Goal: Task Accomplishment & Management: Use online tool/utility

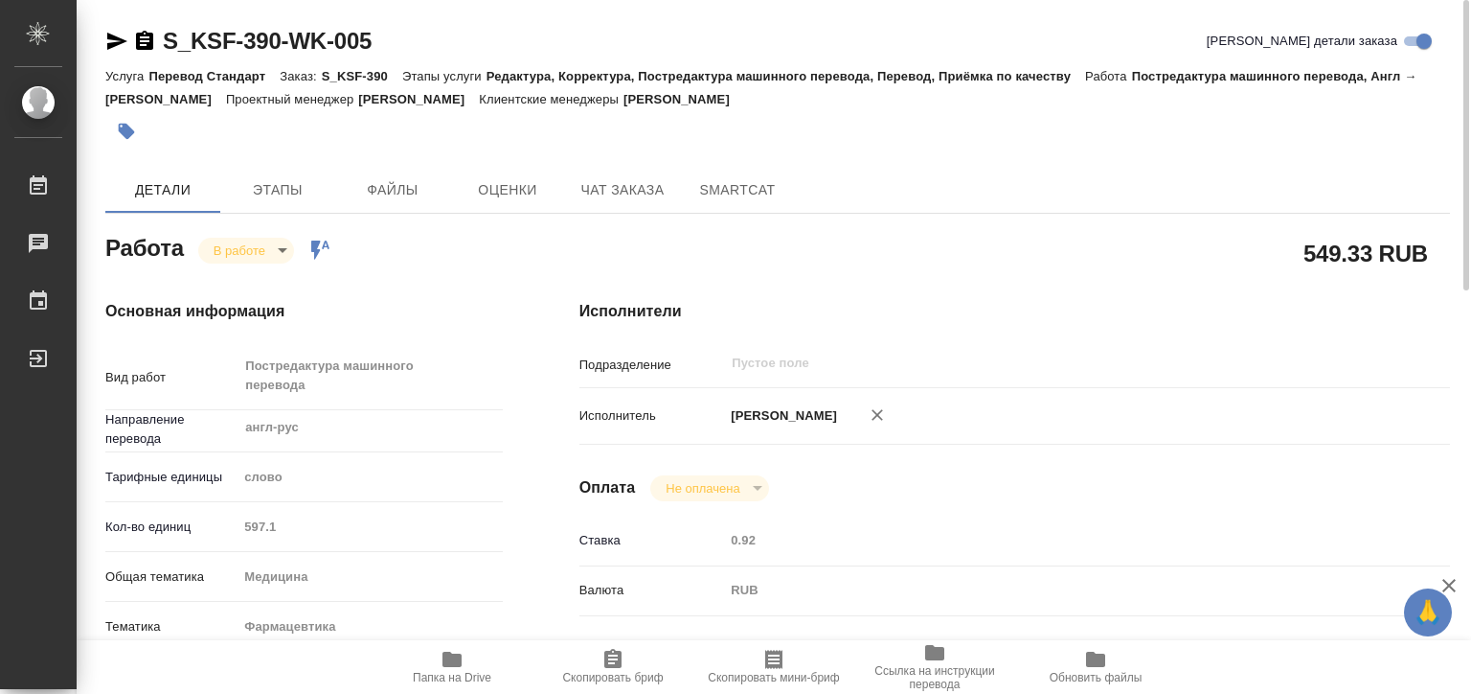
scroll to position [575, 0]
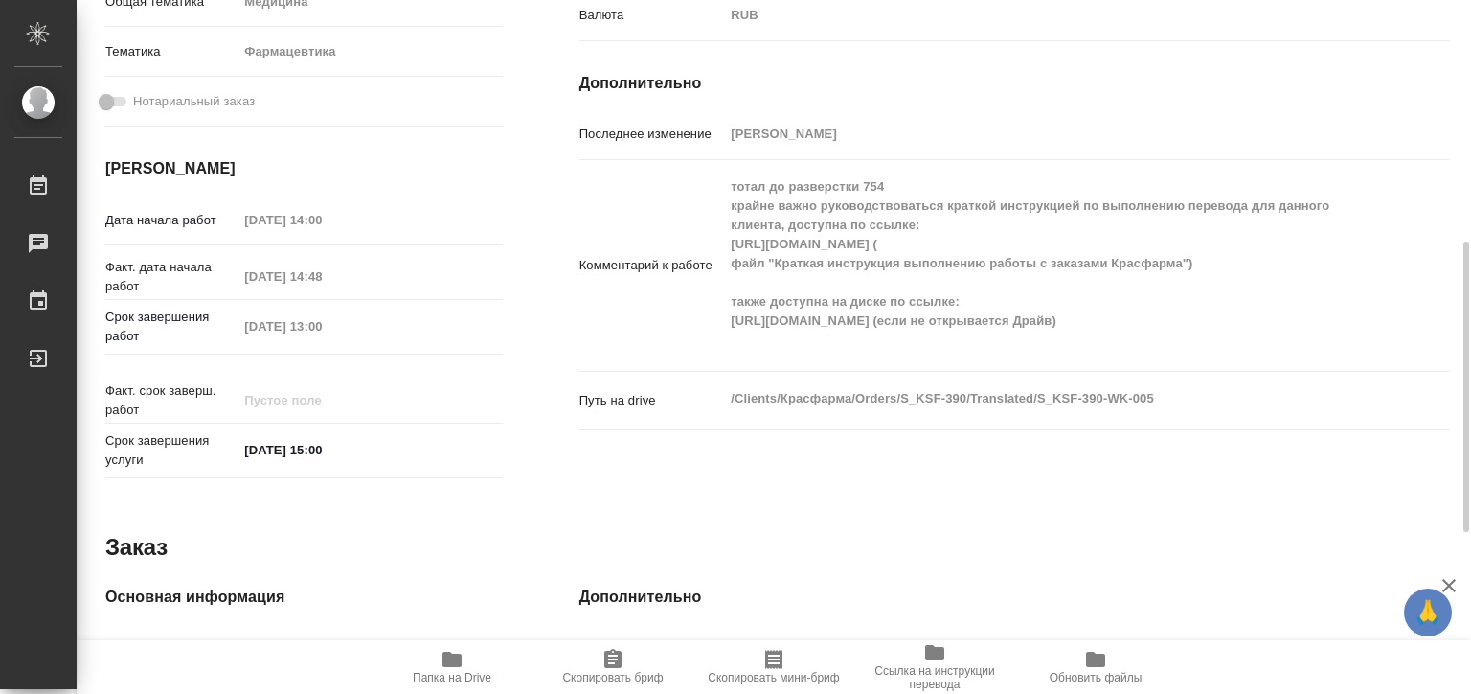
click at [450, 666] on icon "button" at bounding box center [452, 658] width 19 height 15
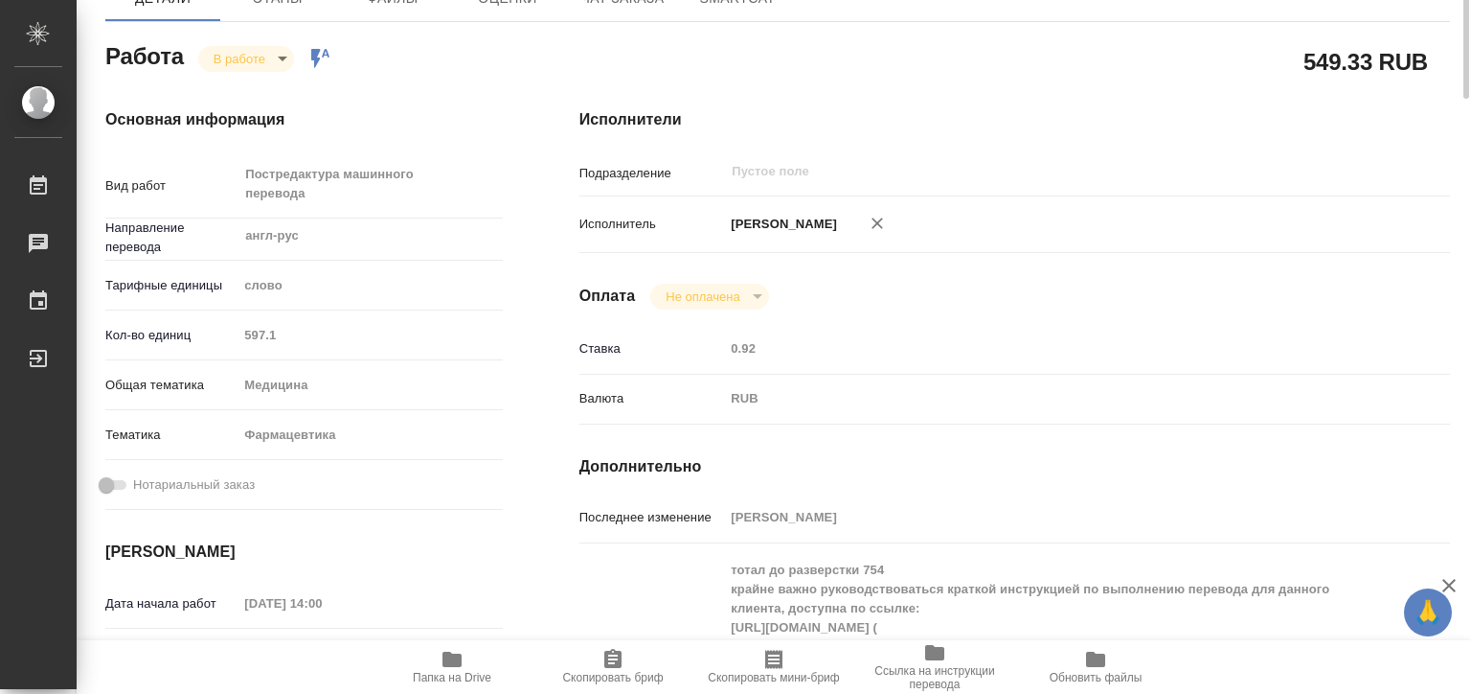
scroll to position [0, 0]
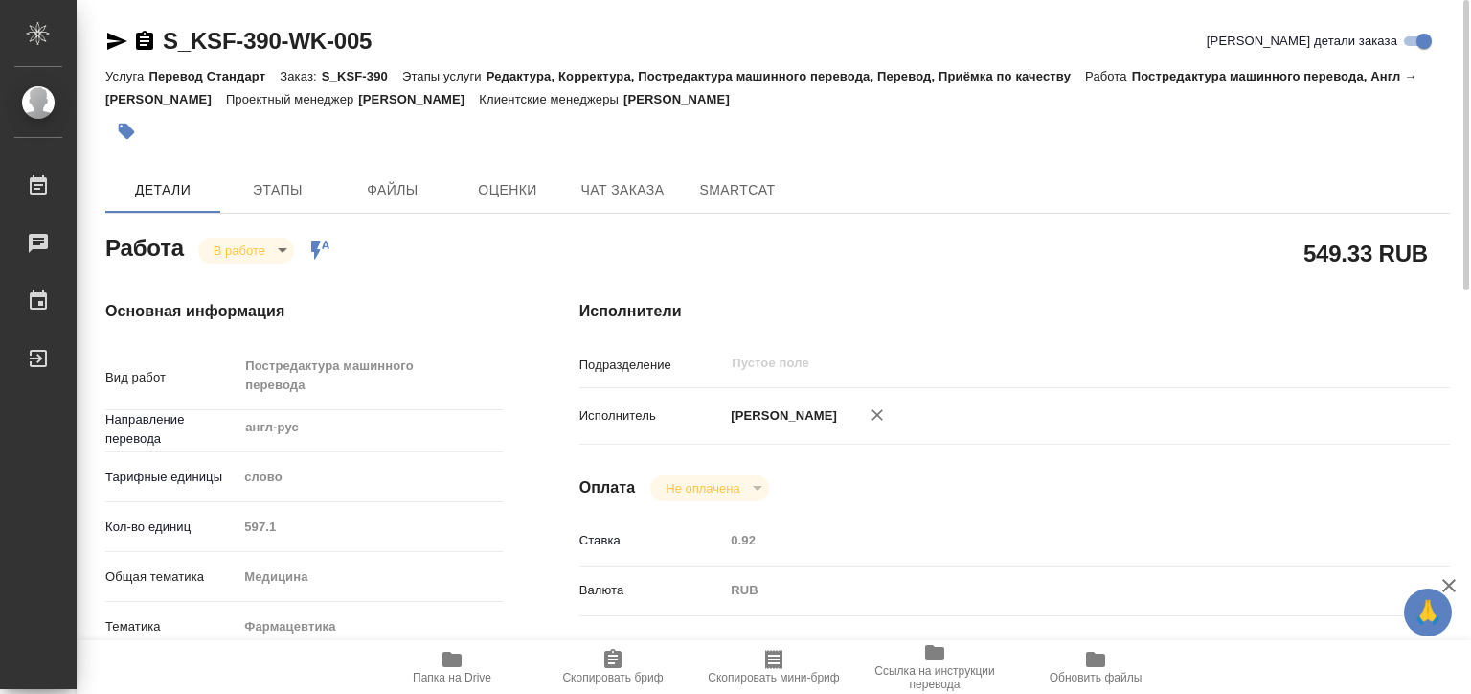
click at [284, 252] on body "🙏 .cls-1 fill:#fff; AWATERA Matveeva Elena Работы 0 Чаты График Выйти S_KSF-390…" at bounding box center [735, 347] width 1471 height 694
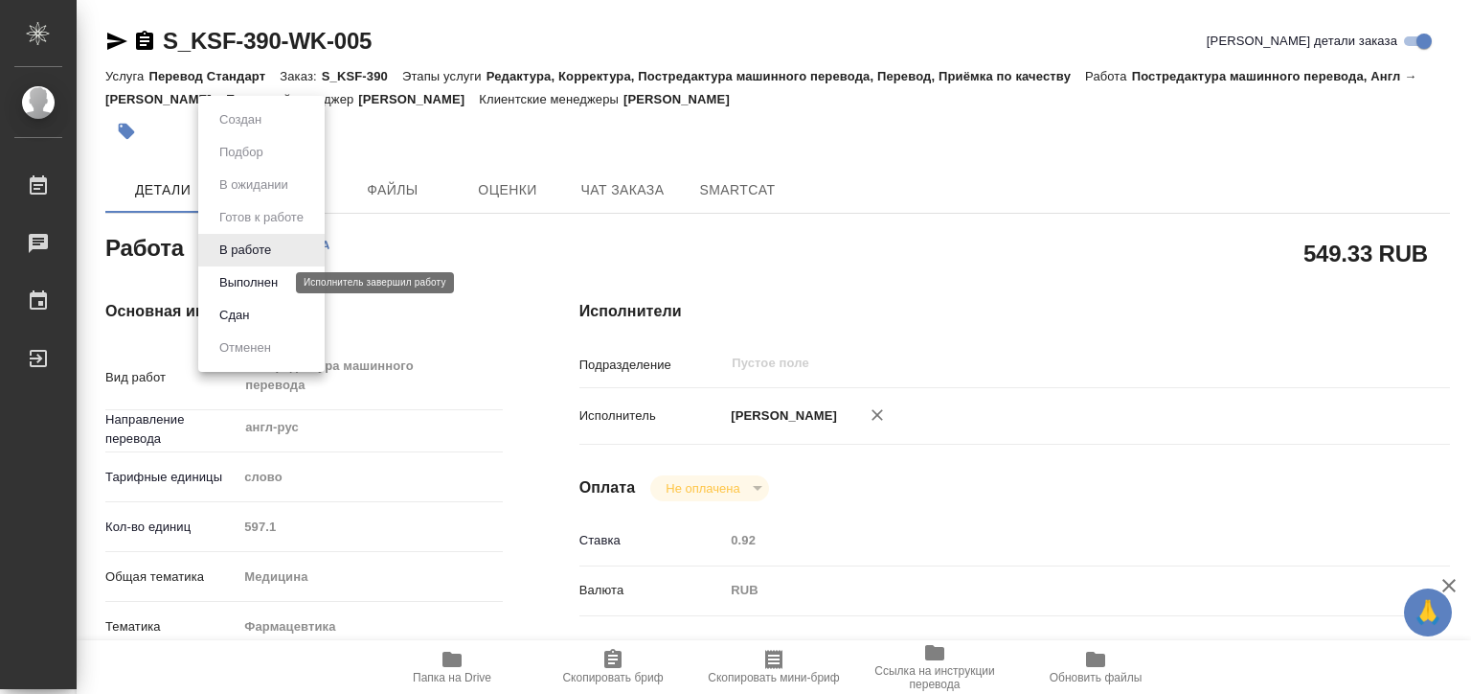
click at [275, 280] on button "Выполнен" at bounding box center [249, 282] width 70 height 21
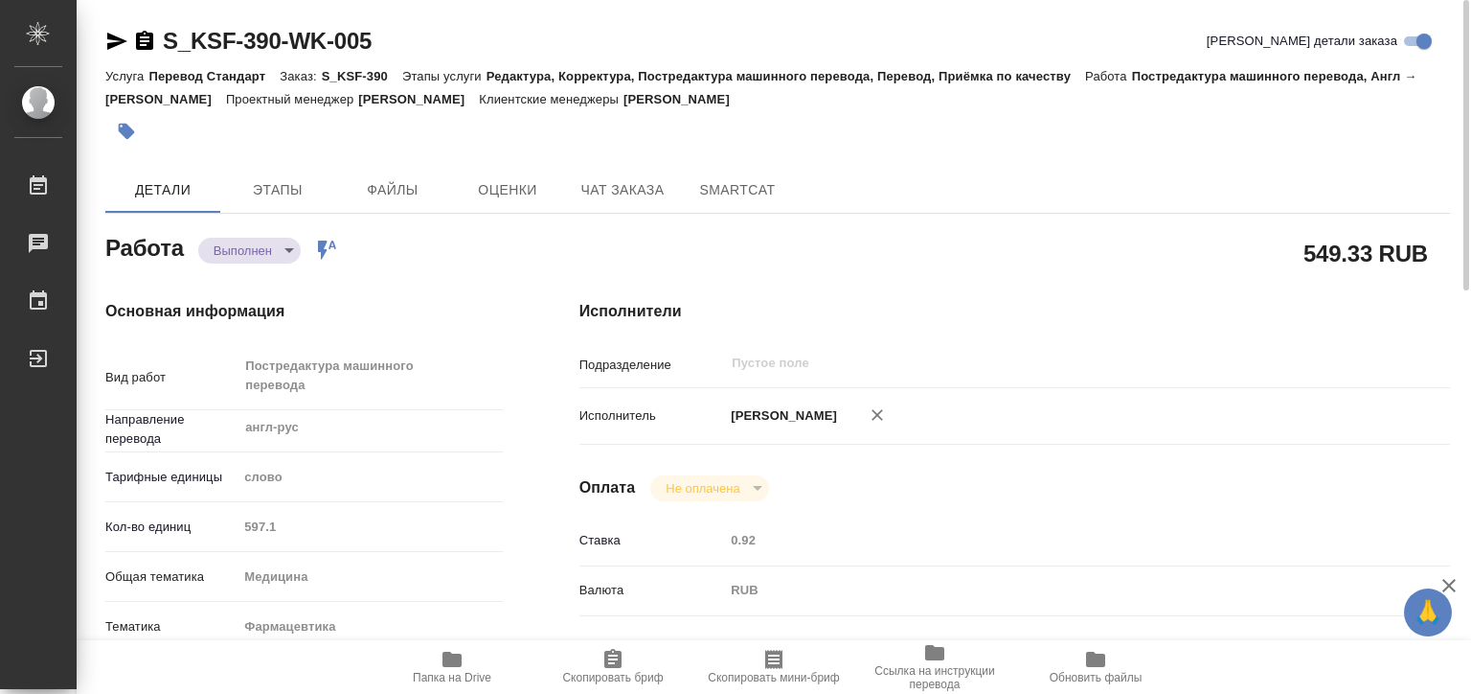
type textarea "x"
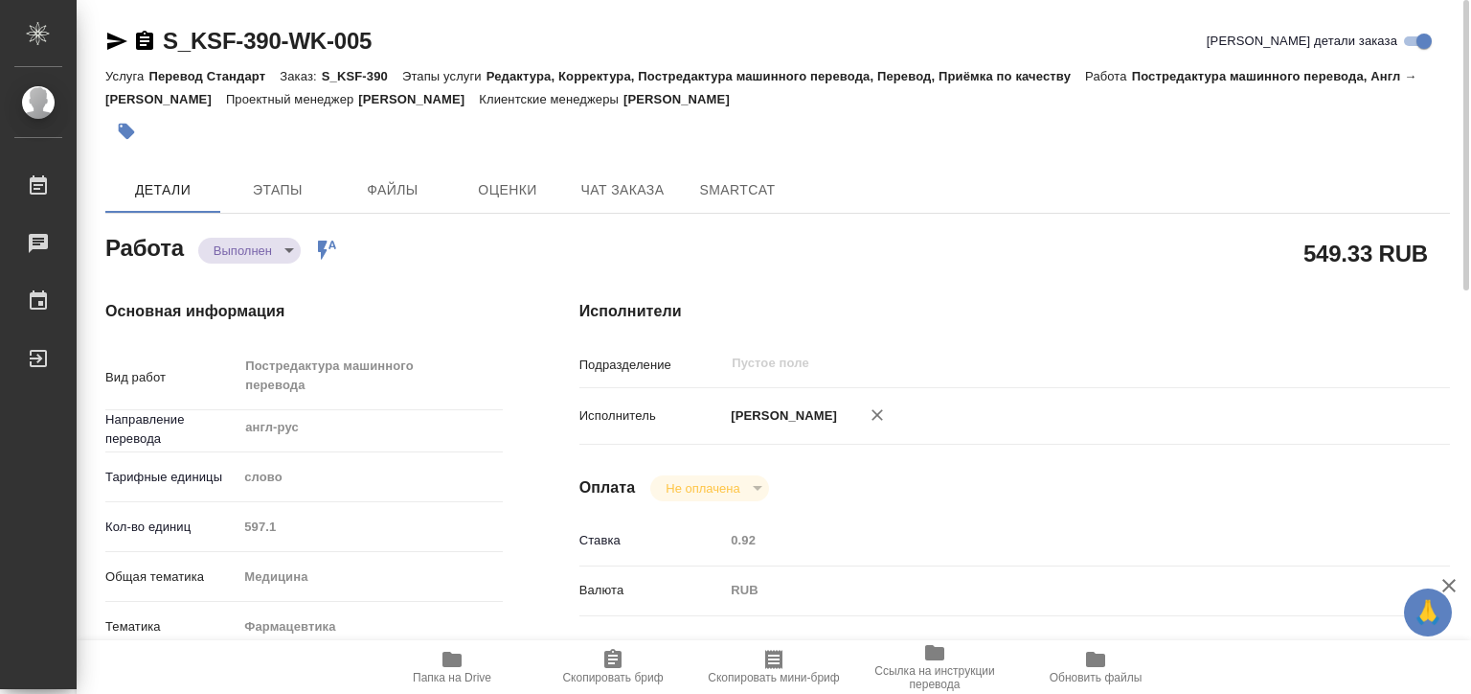
type textarea "x"
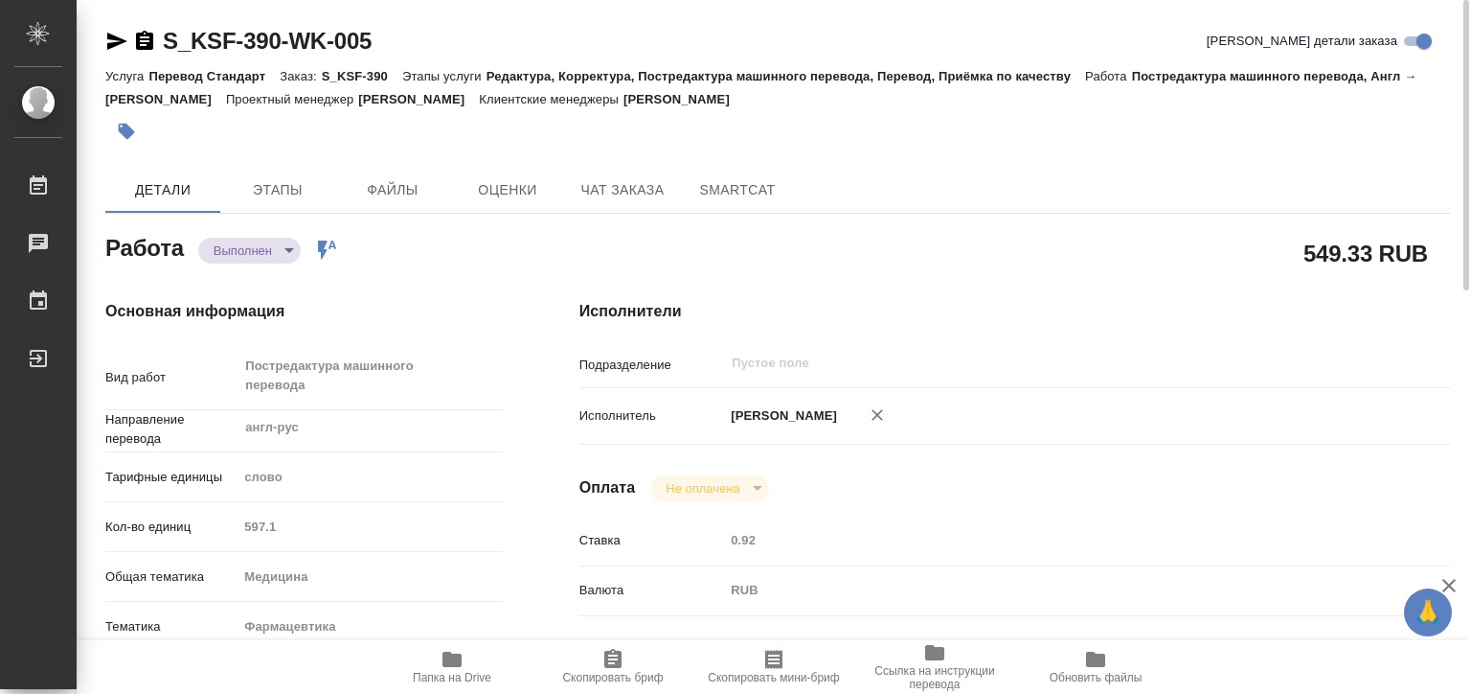
type textarea "x"
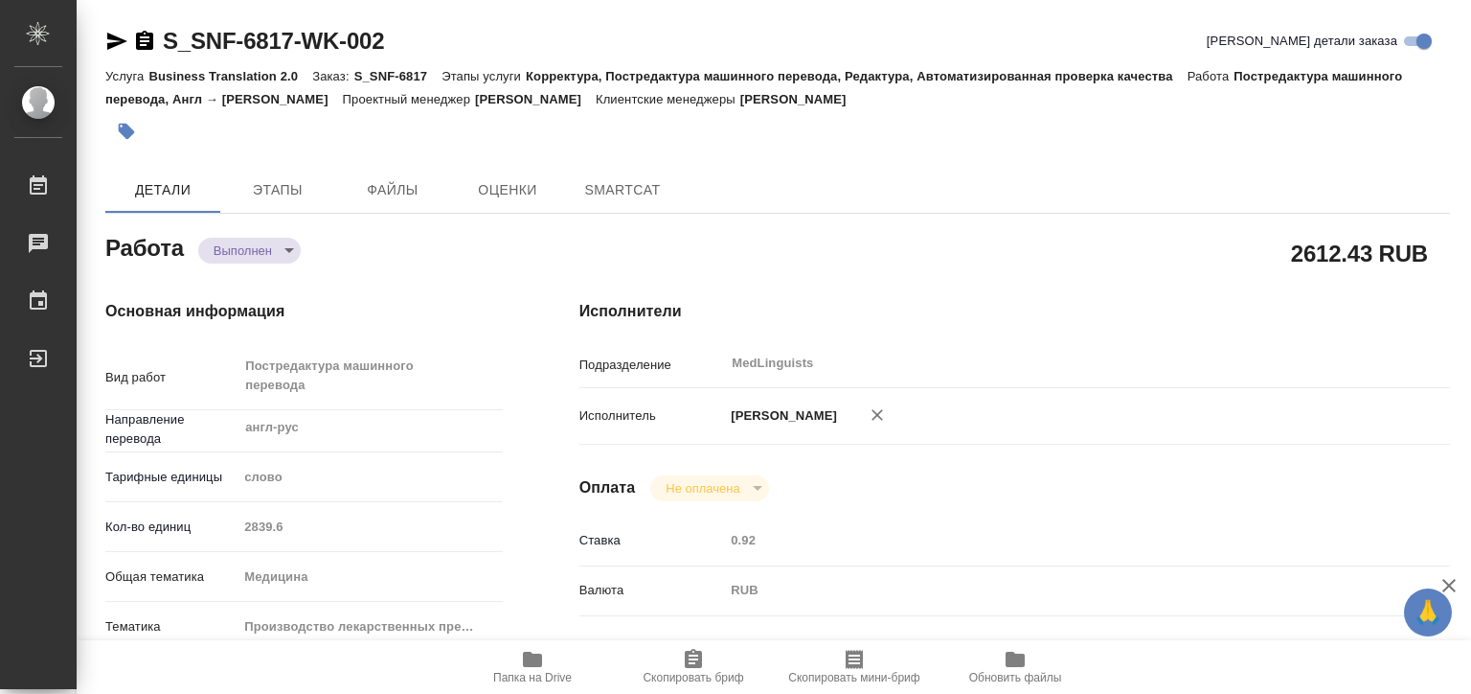
type textarea "x"
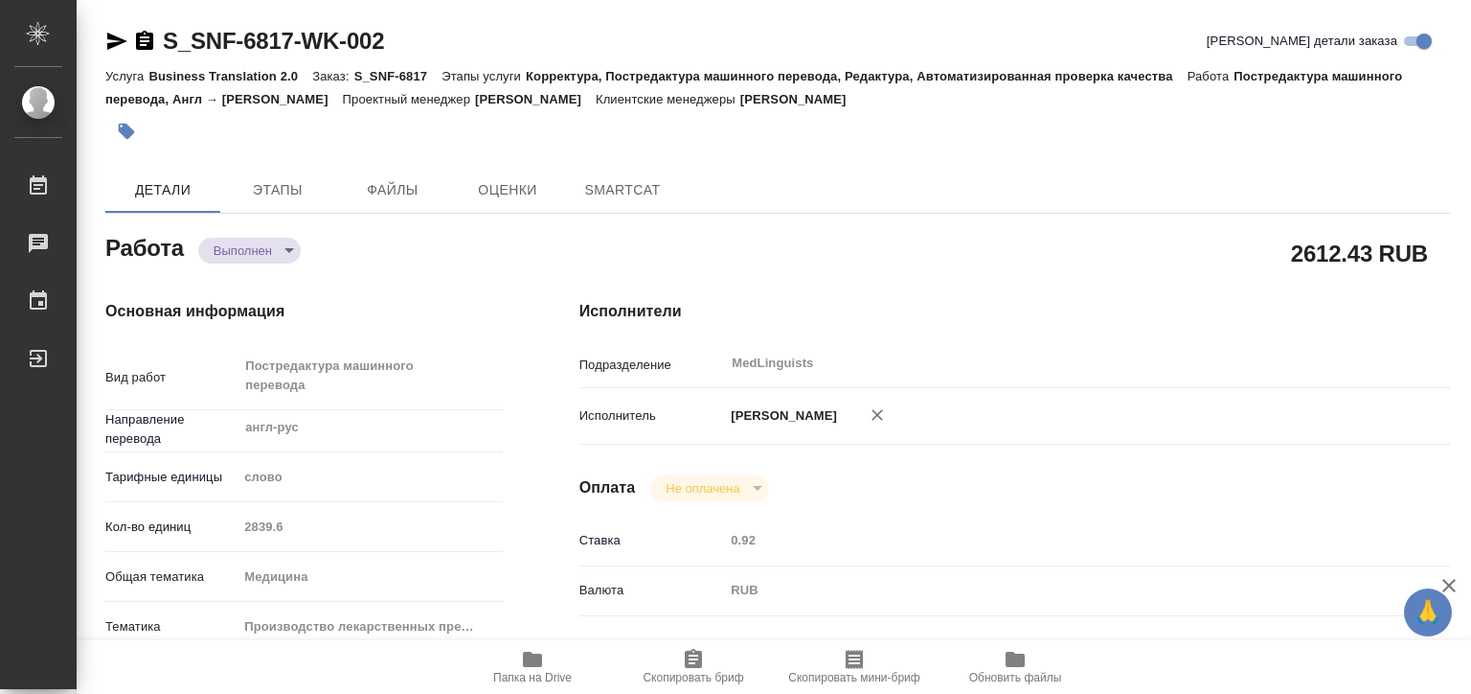
type textarea "x"
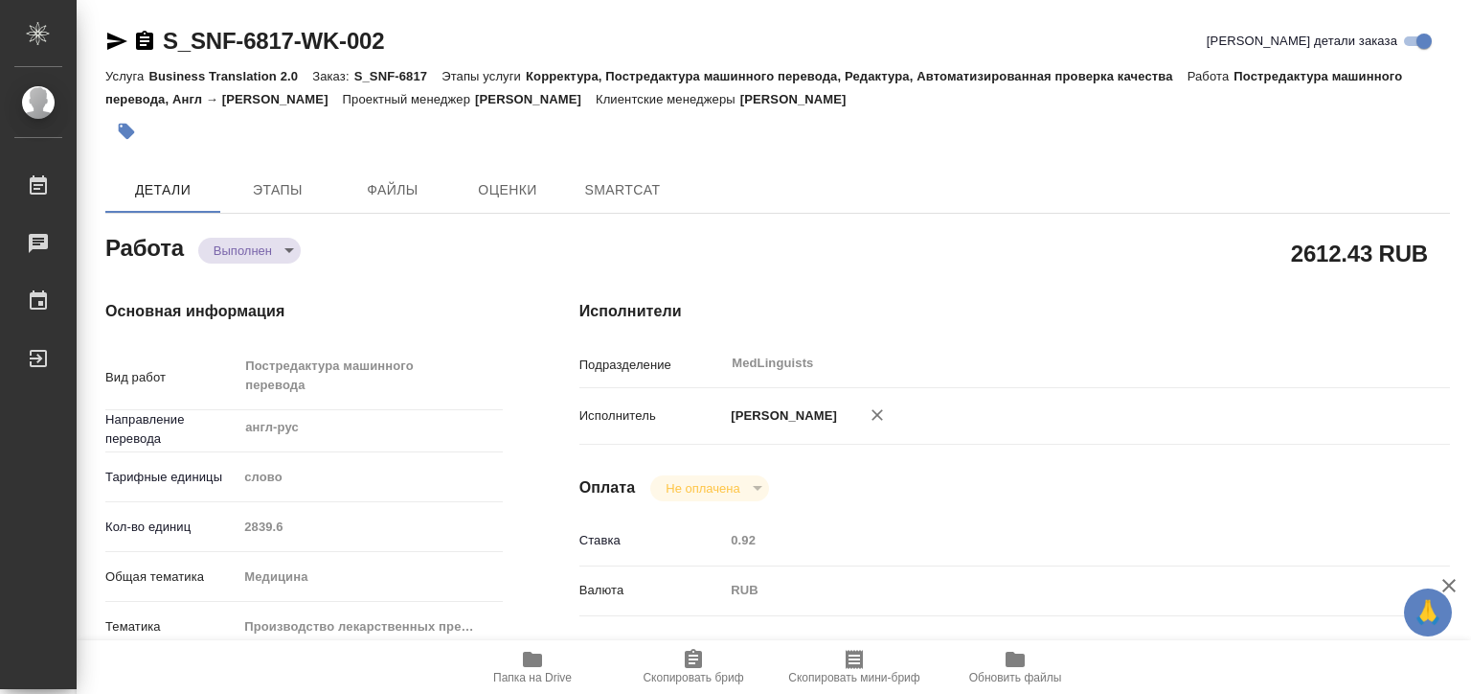
type textarea "x"
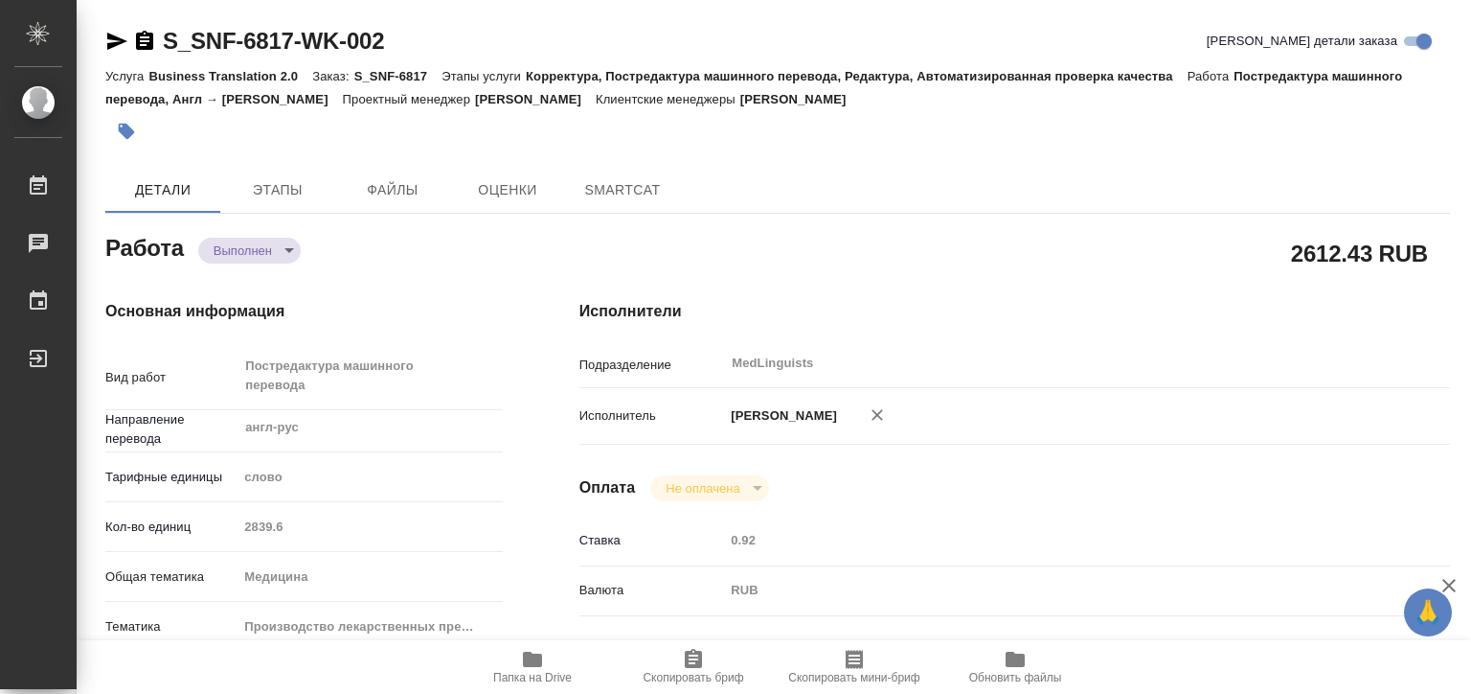
type textarea "x"
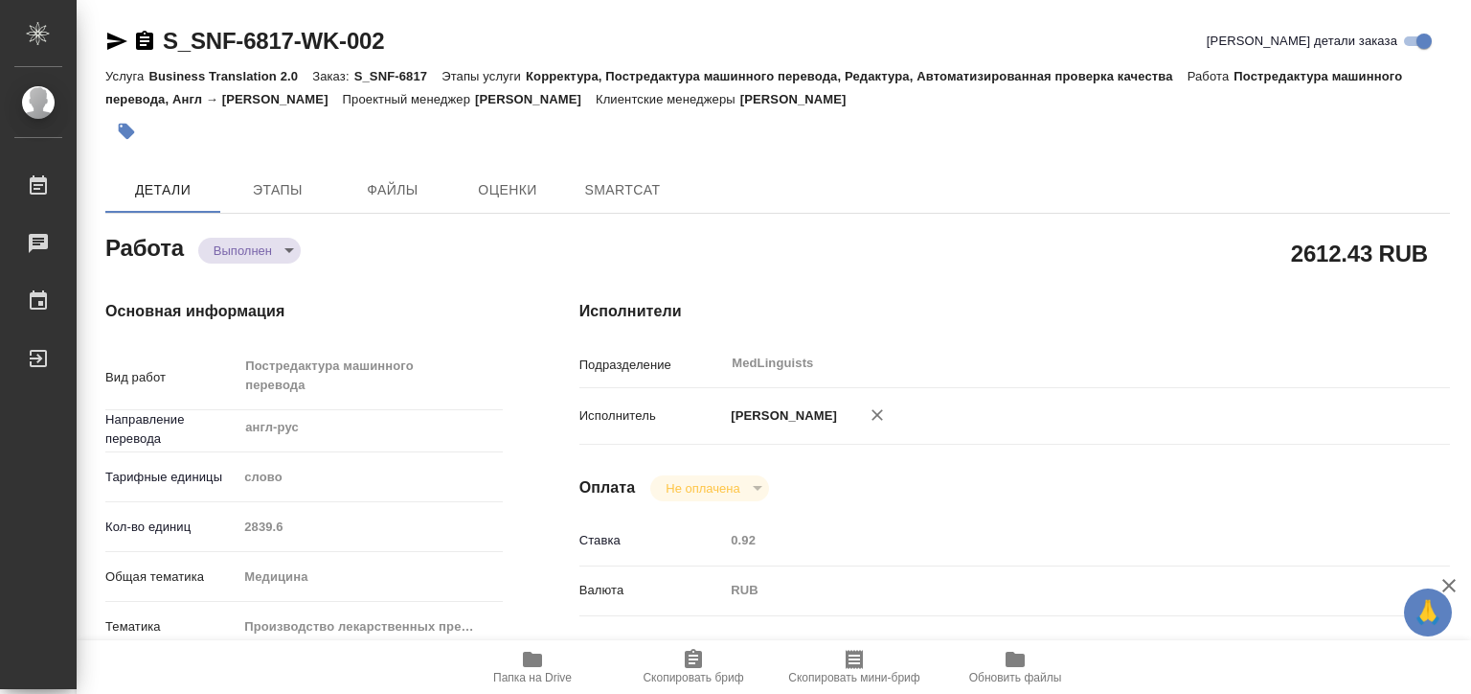
type textarea "x"
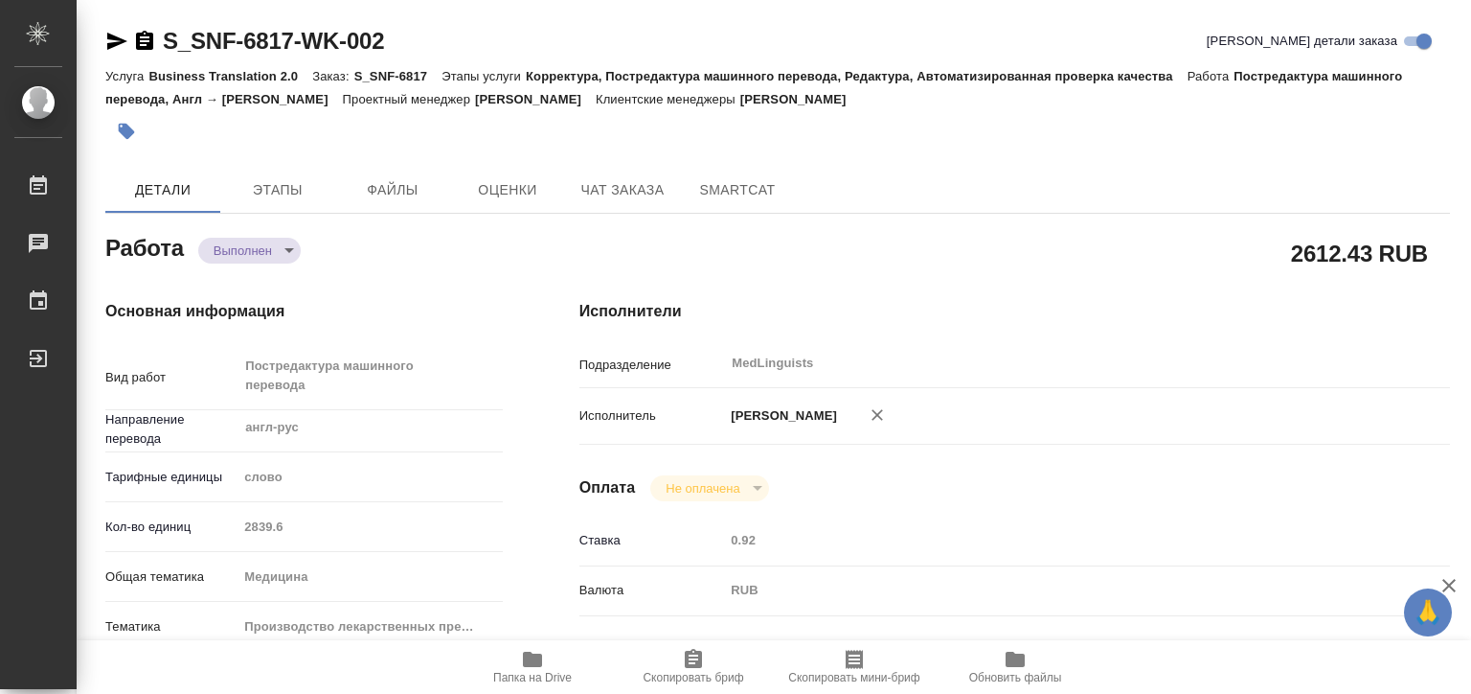
type textarea "x"
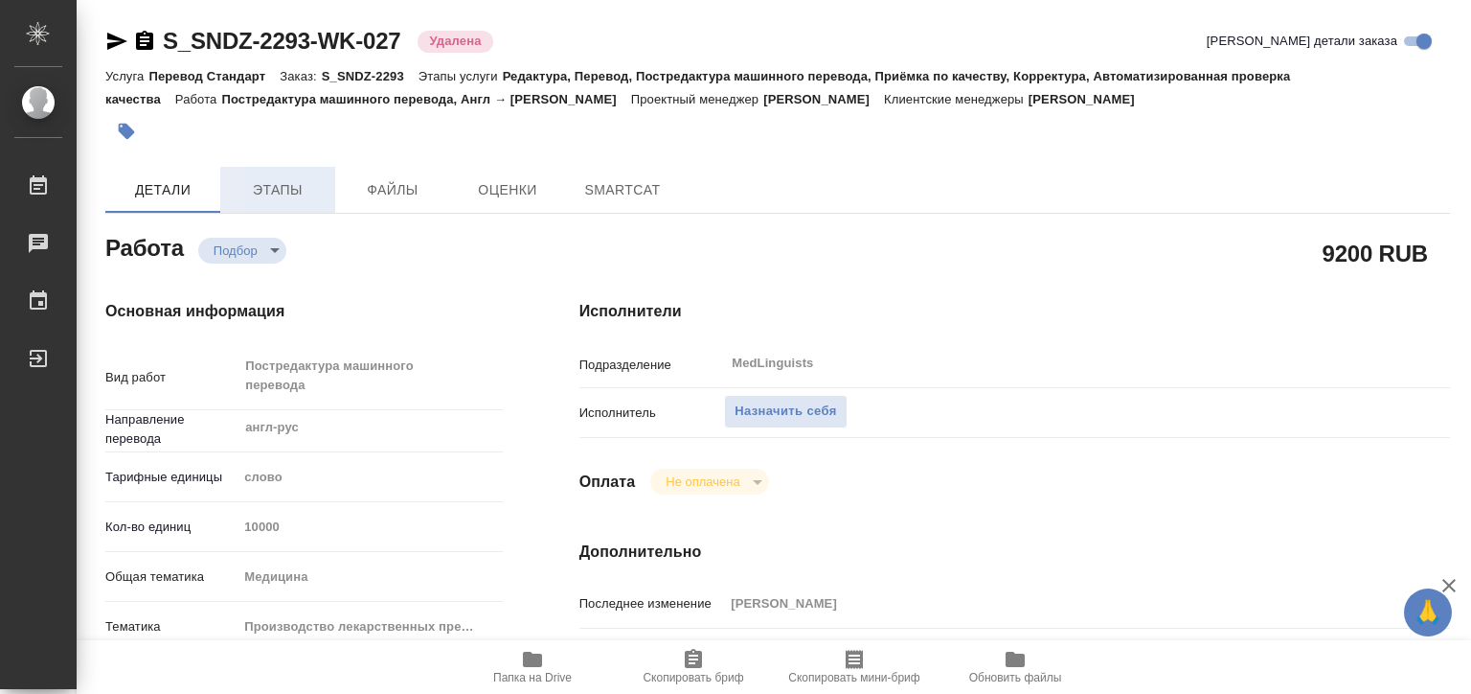
type textarea "x"
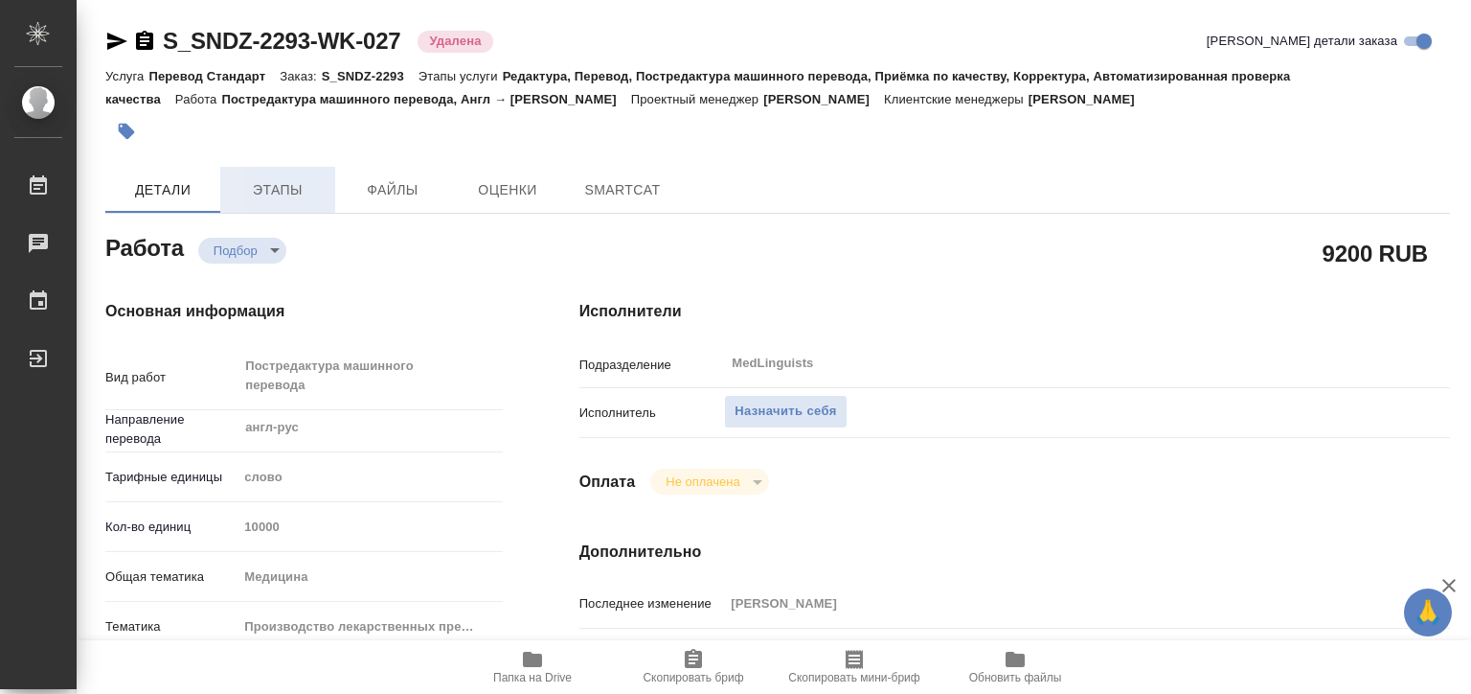
type textarea "x"
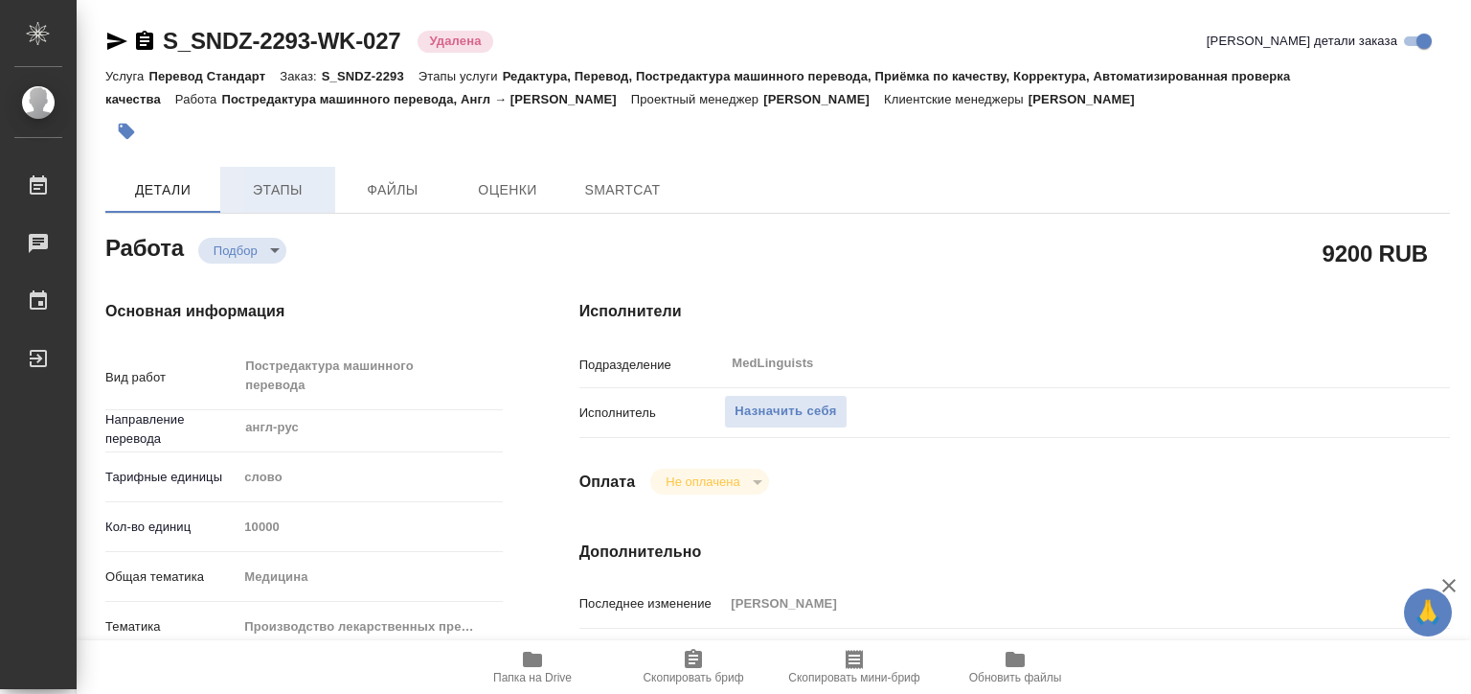
type textarea "x"
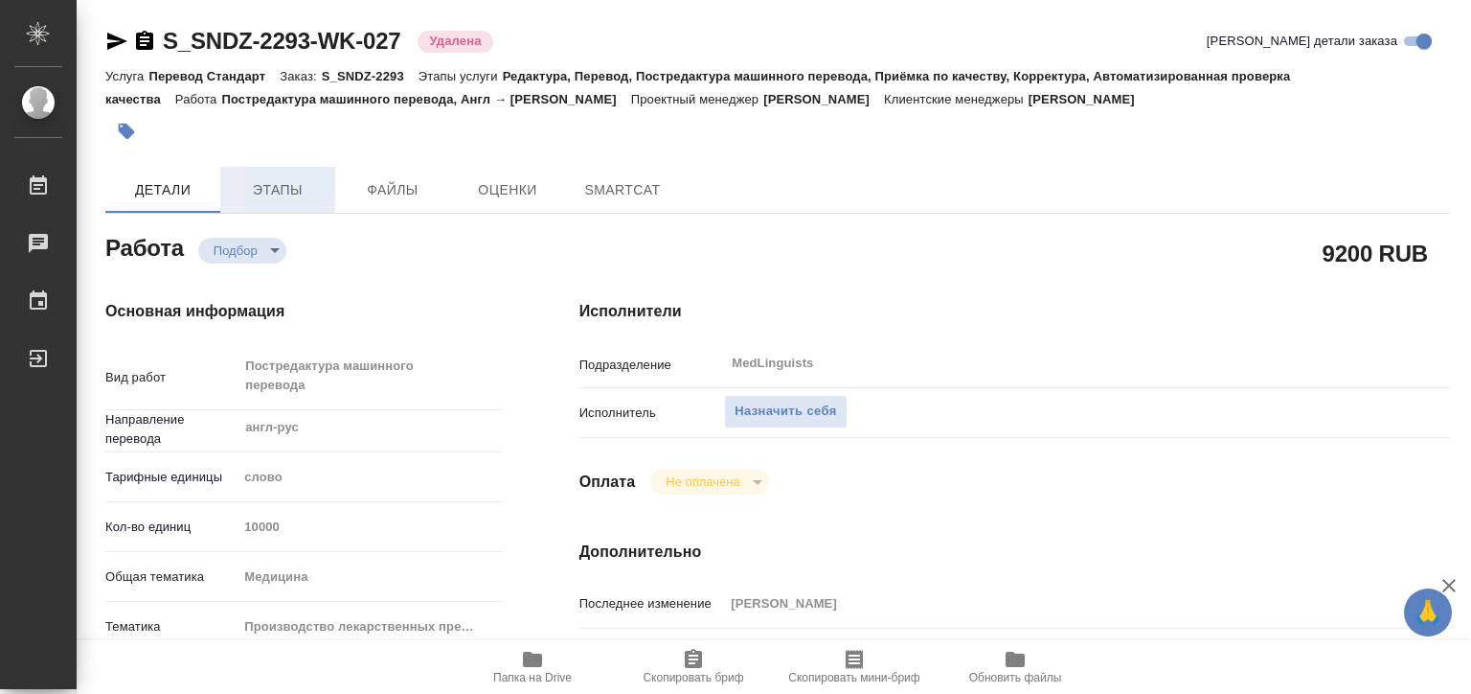
type textarea "x"
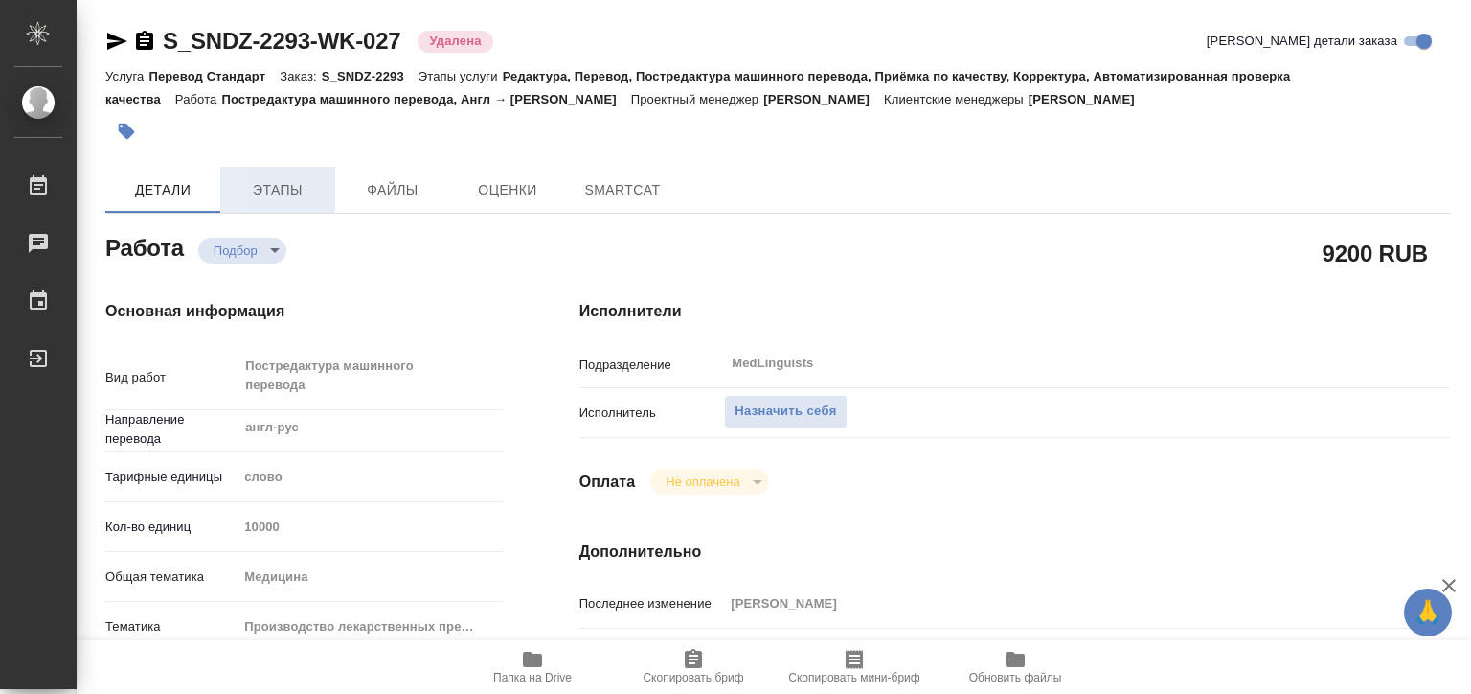
type textarea "x"
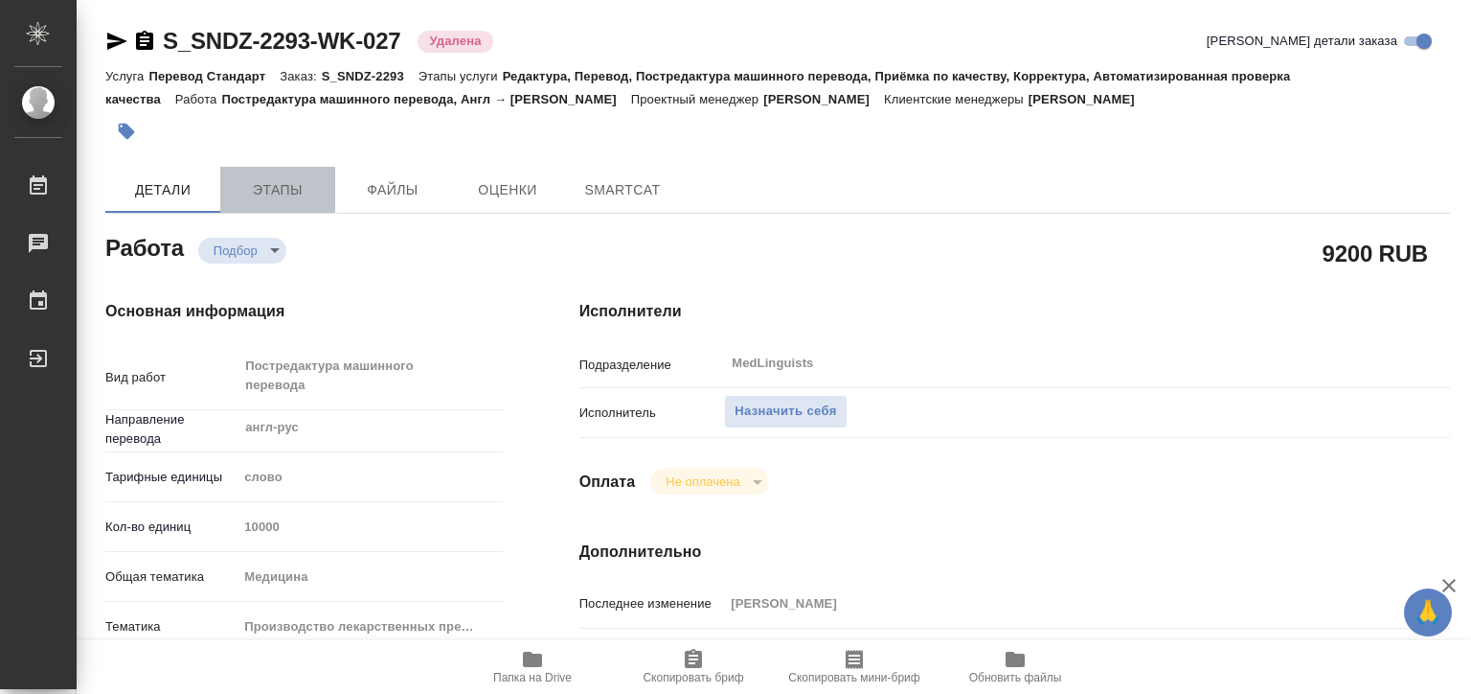
click at [281, 171] on button "Этапы" at bounding box center [277, 190] width 115 height 46
type textarea "x"
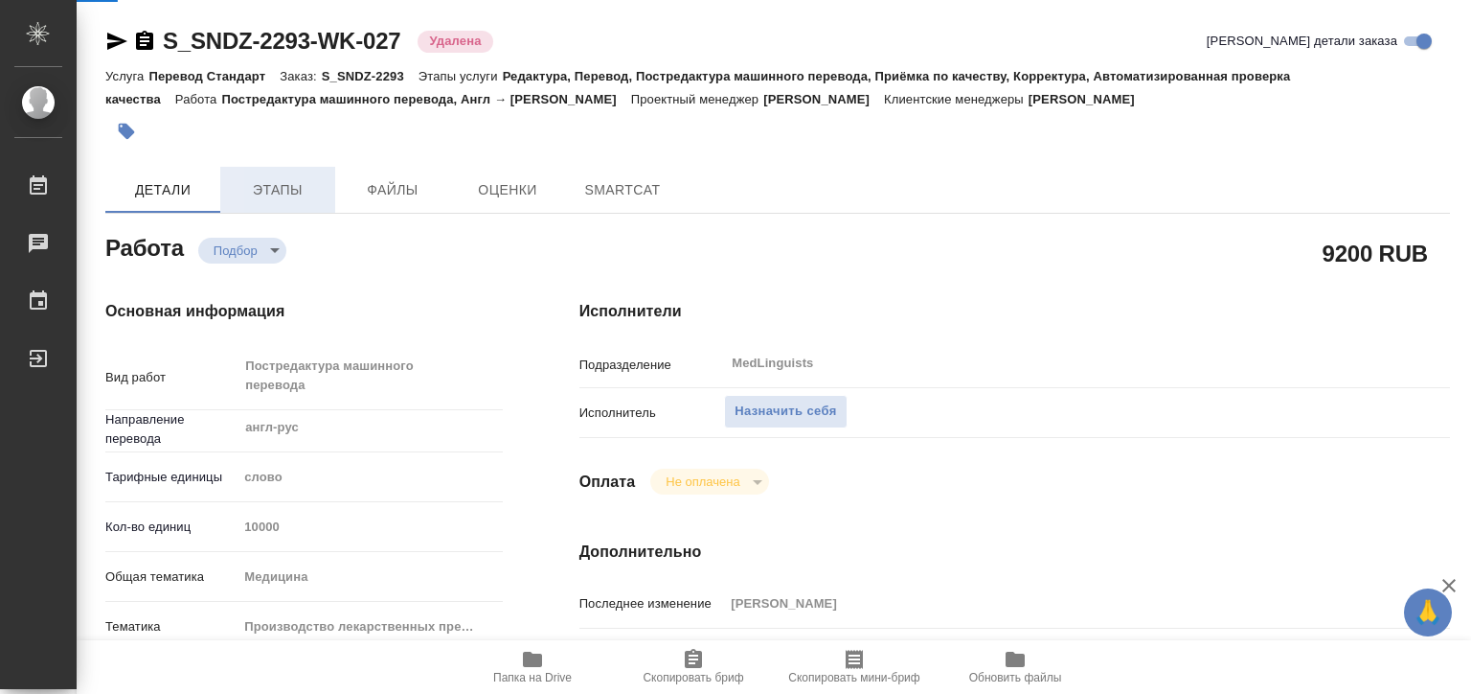
type textarea "x"
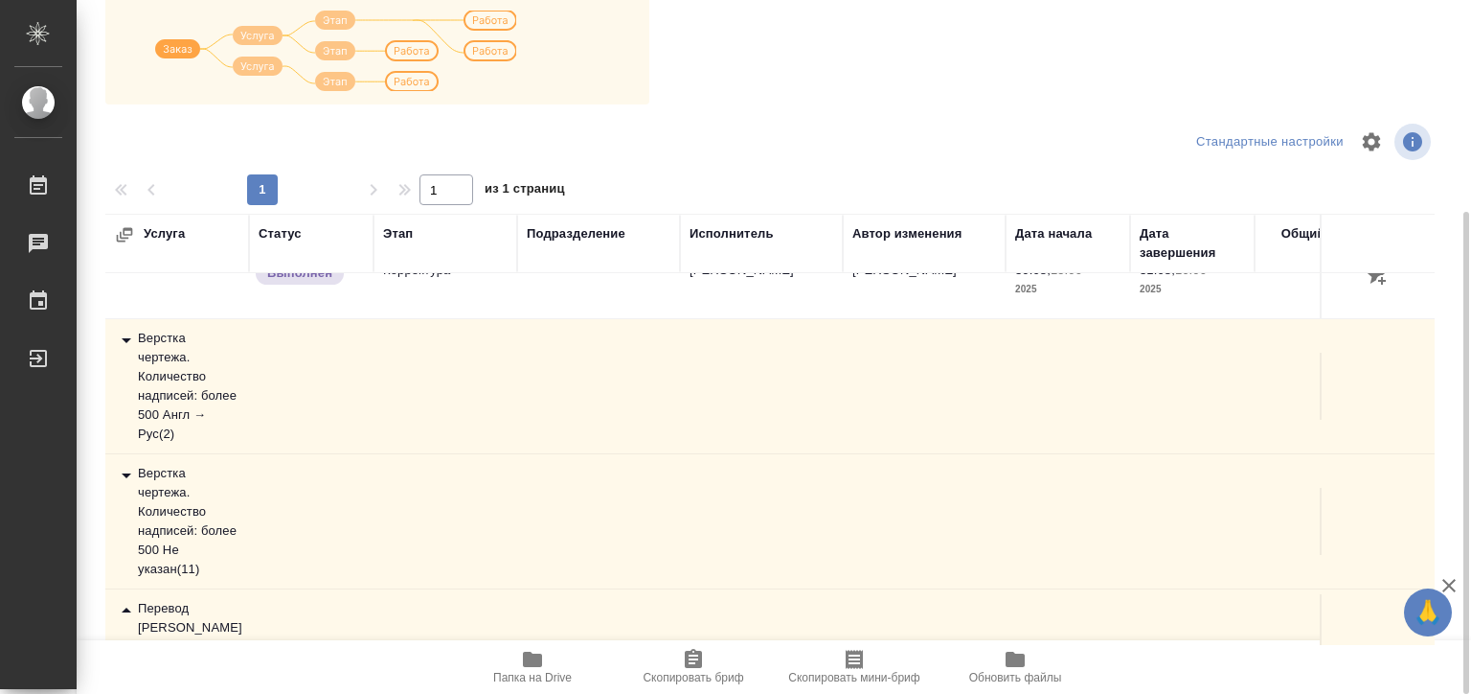
scroll to position [479, 0]
click at [184, 375] on div "Верстка чертежа. Количество надписей: более 500 Англ → Рус ( 2 )" at bounding box center [177, 386] width 125 height 115
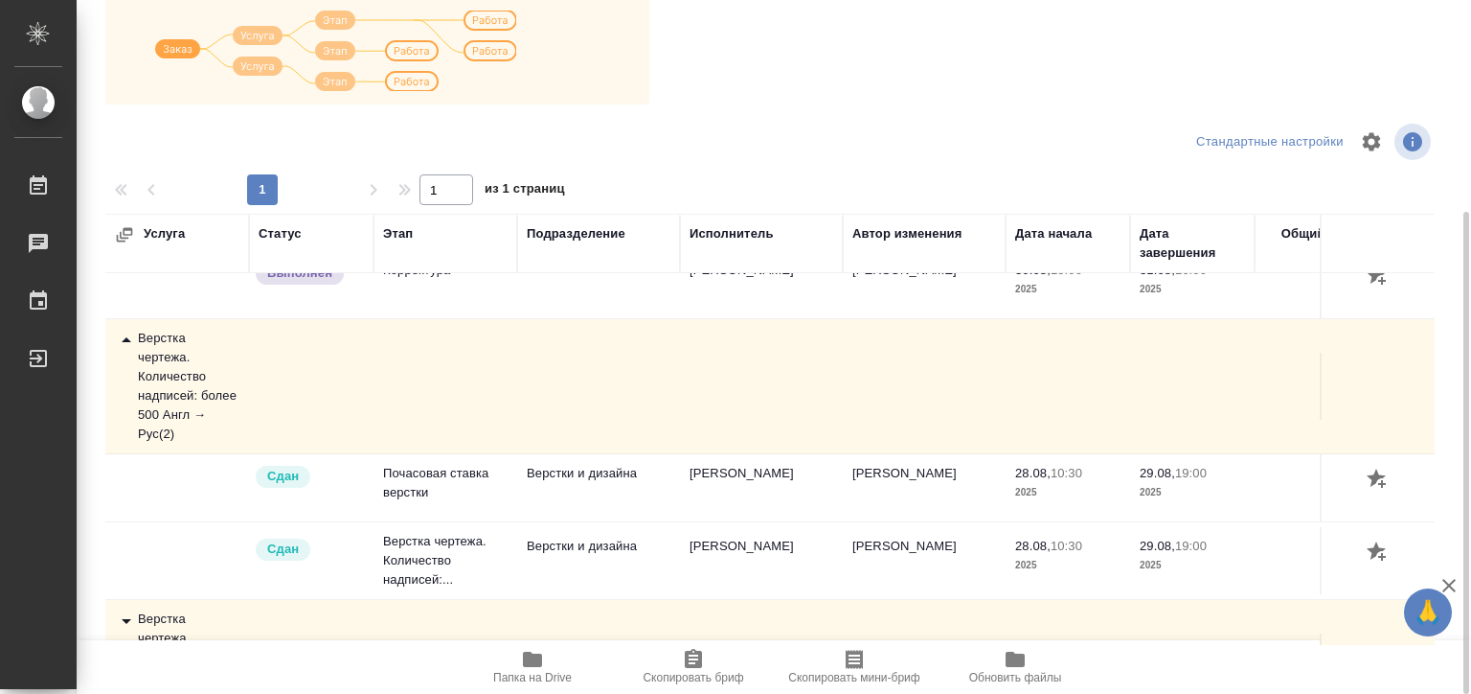
click at [184, 375] on div "Верстка чертежа. Количество надписей: более 500 Англ → Рус ( 2 )" at bounding box center [177, 386] width 125 height 115
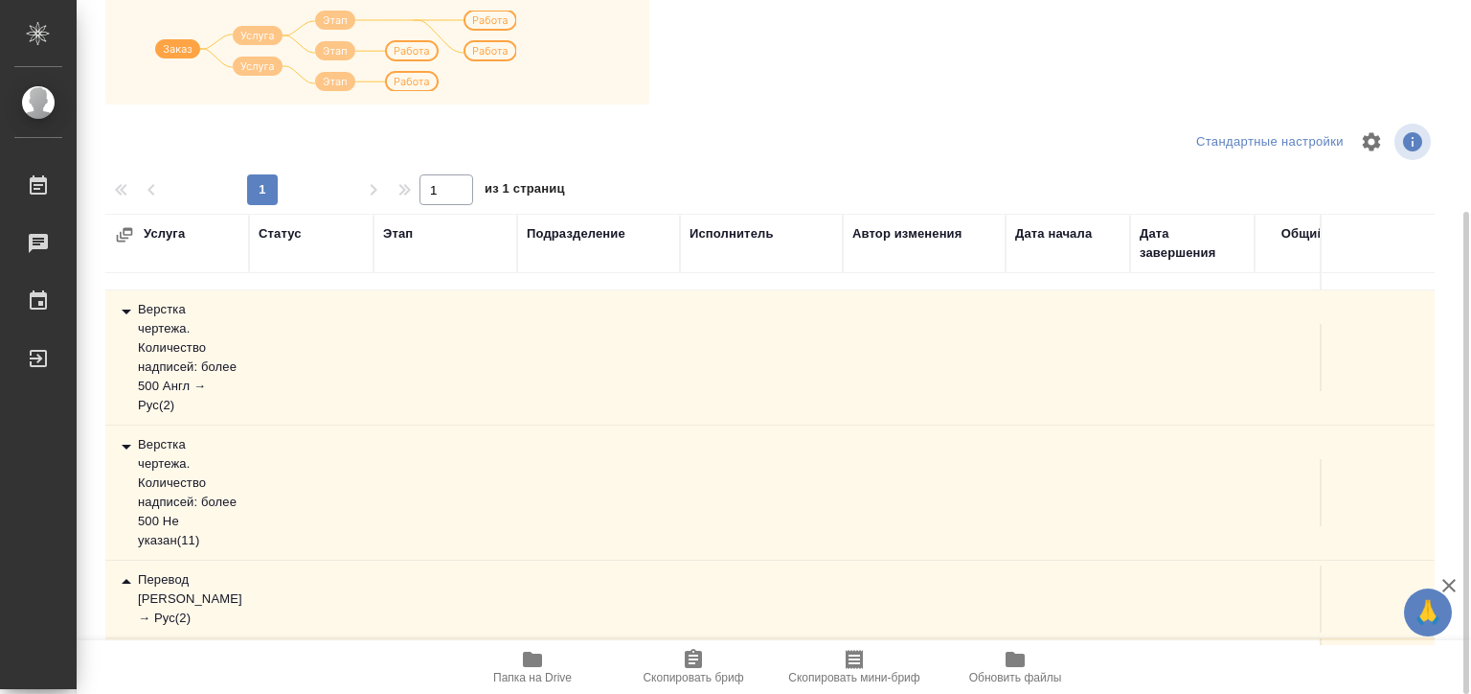
scroll to position [0, 0]
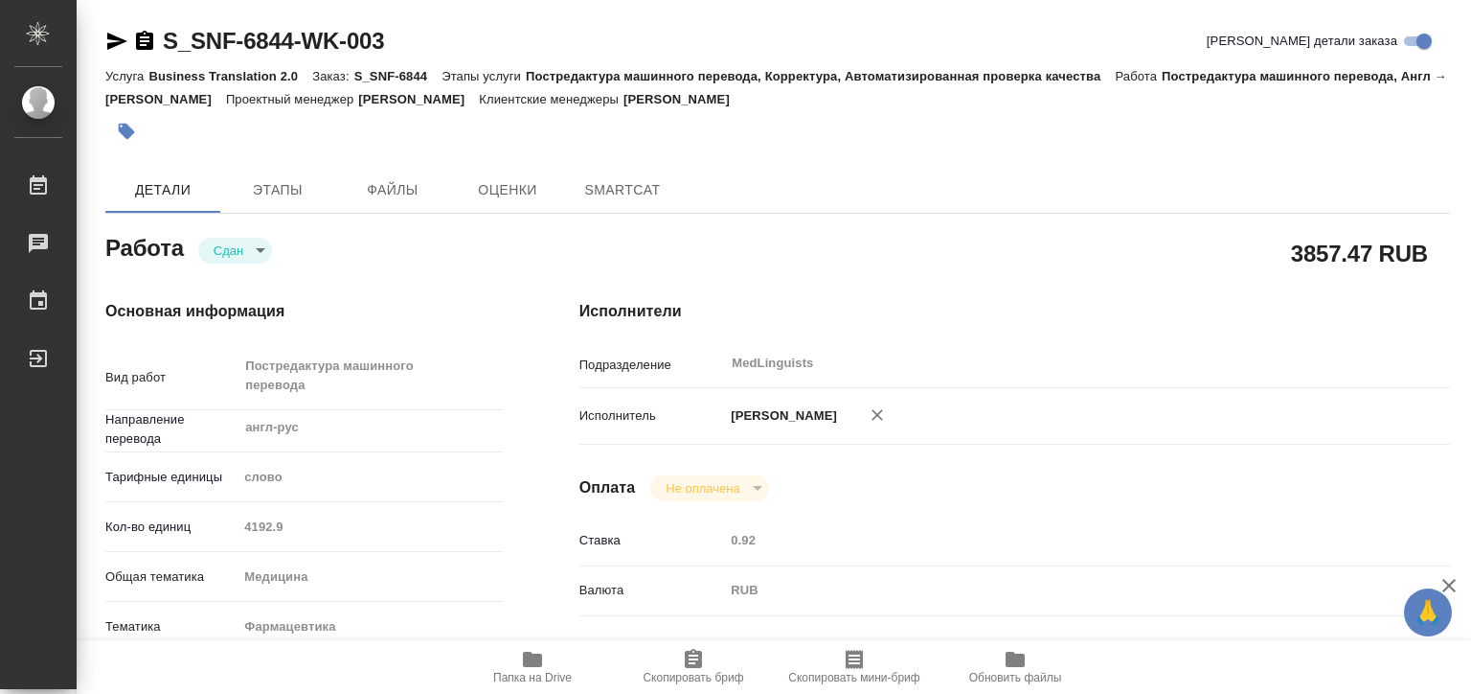
type textarea "x"
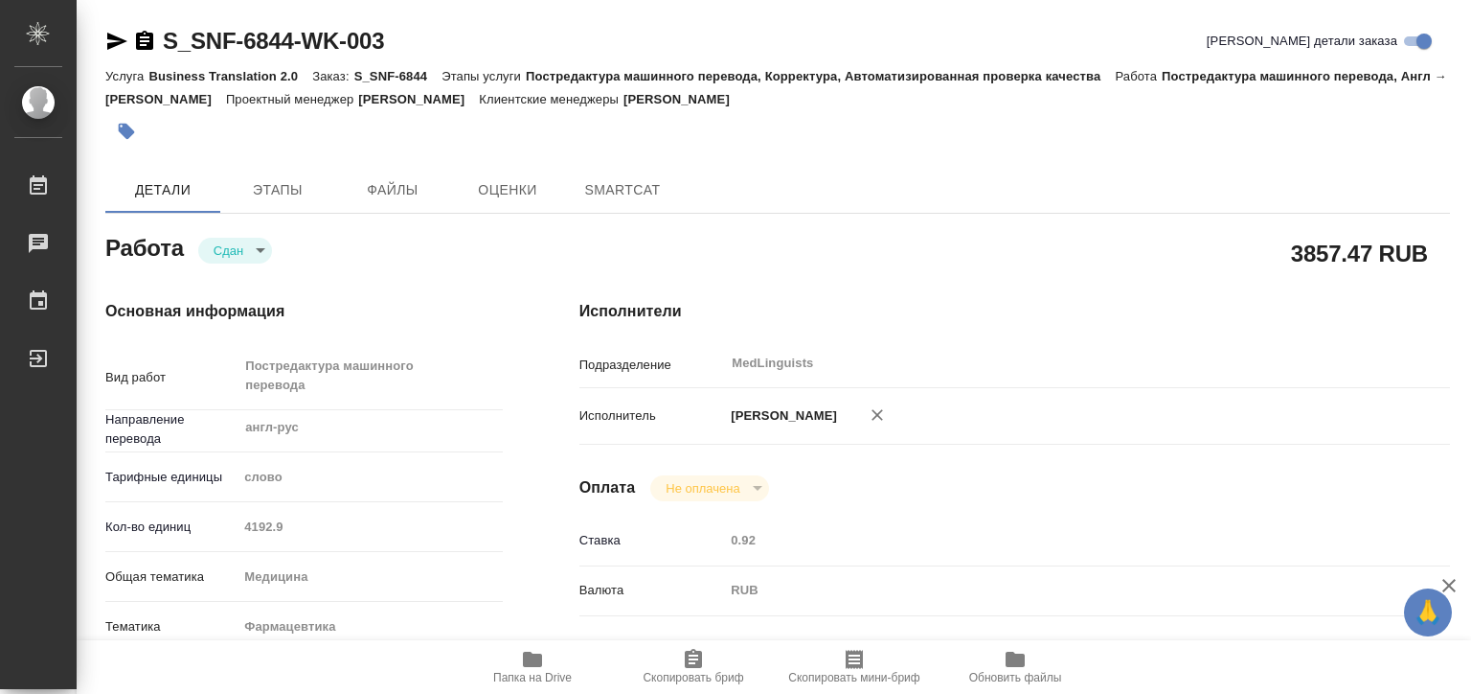
type textarea "x"
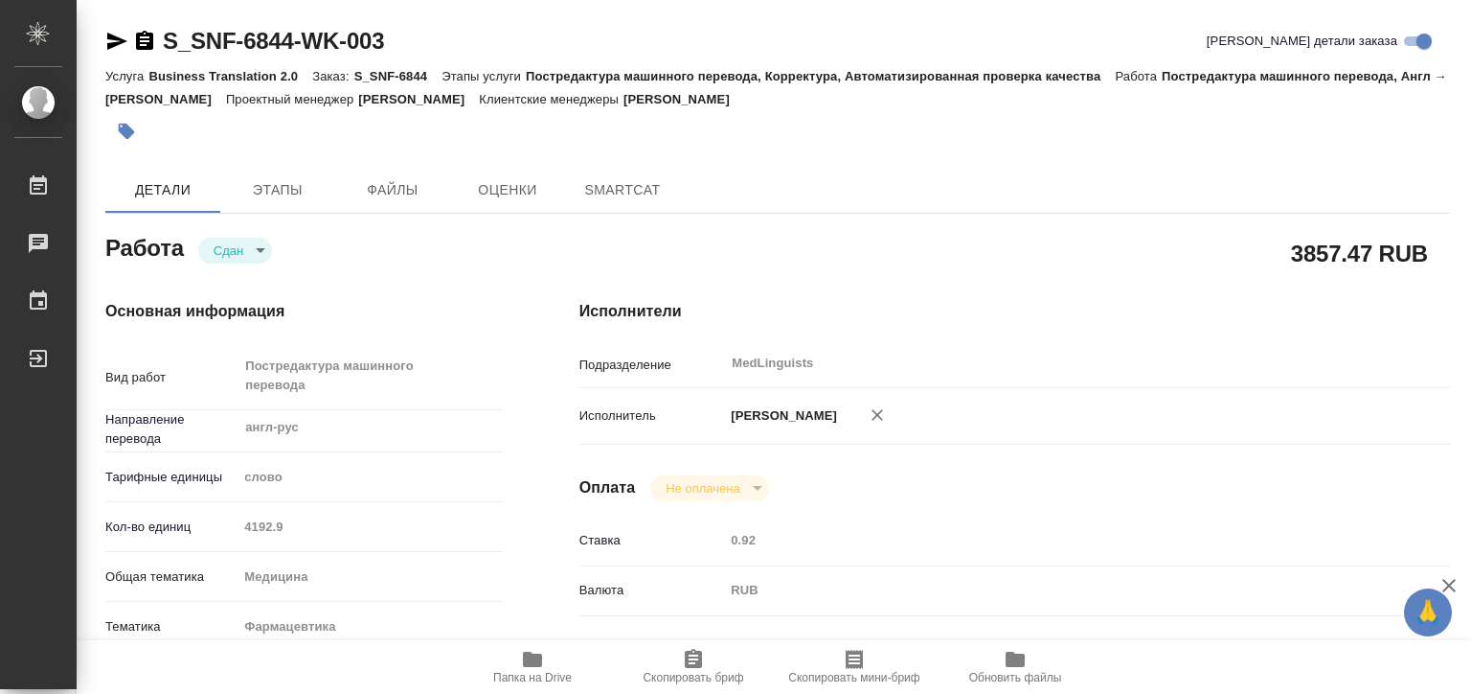
type textarea "x"
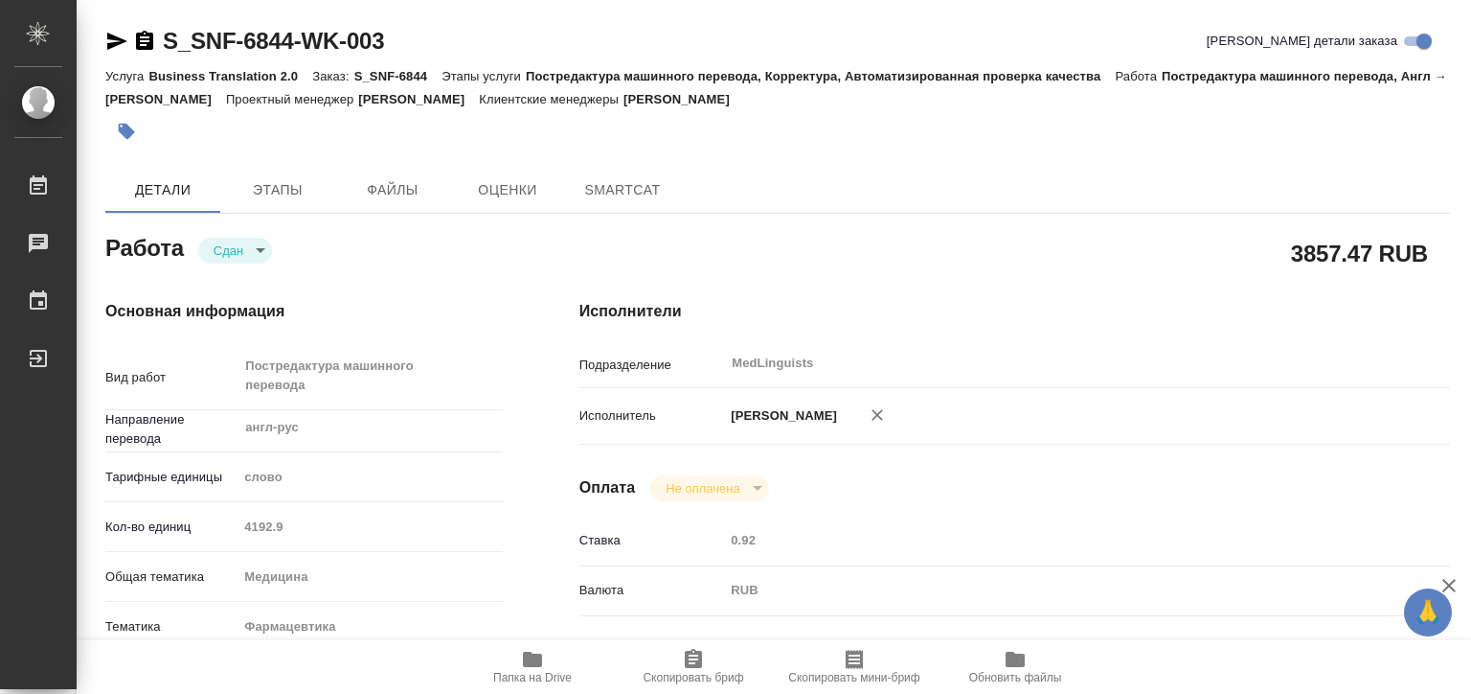
type textarea "x"
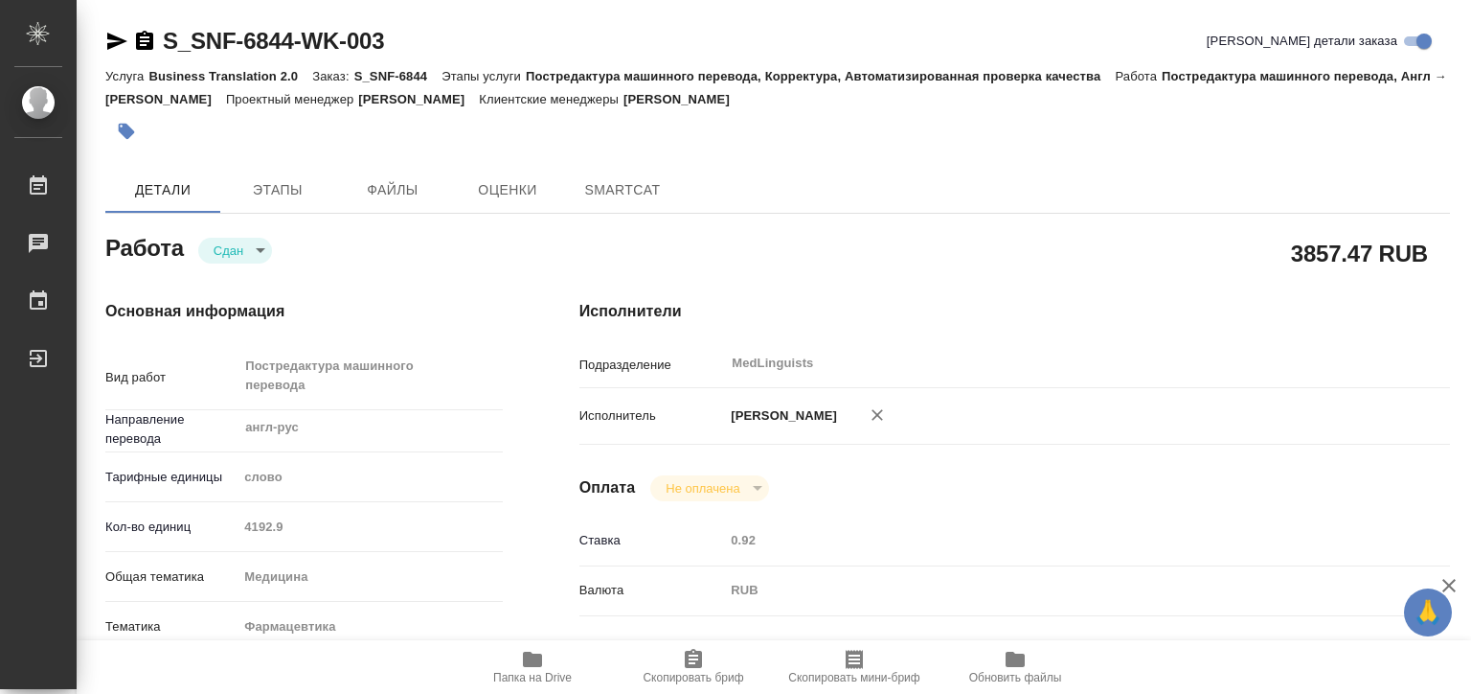
type textarea "x"
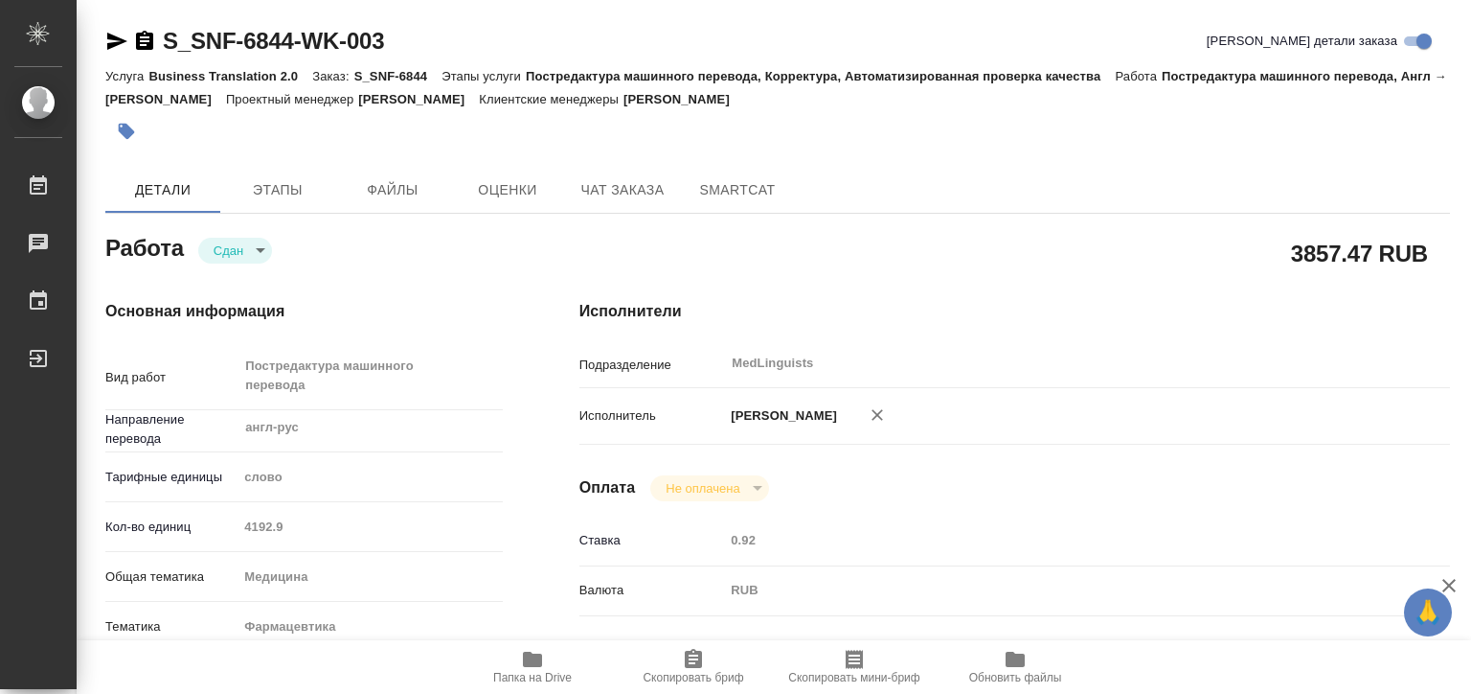
click at [176, 529] on div "Кол-во единиц 4192.9" at bounding box center [304, 527] width 398 height 34
type textarea "x"
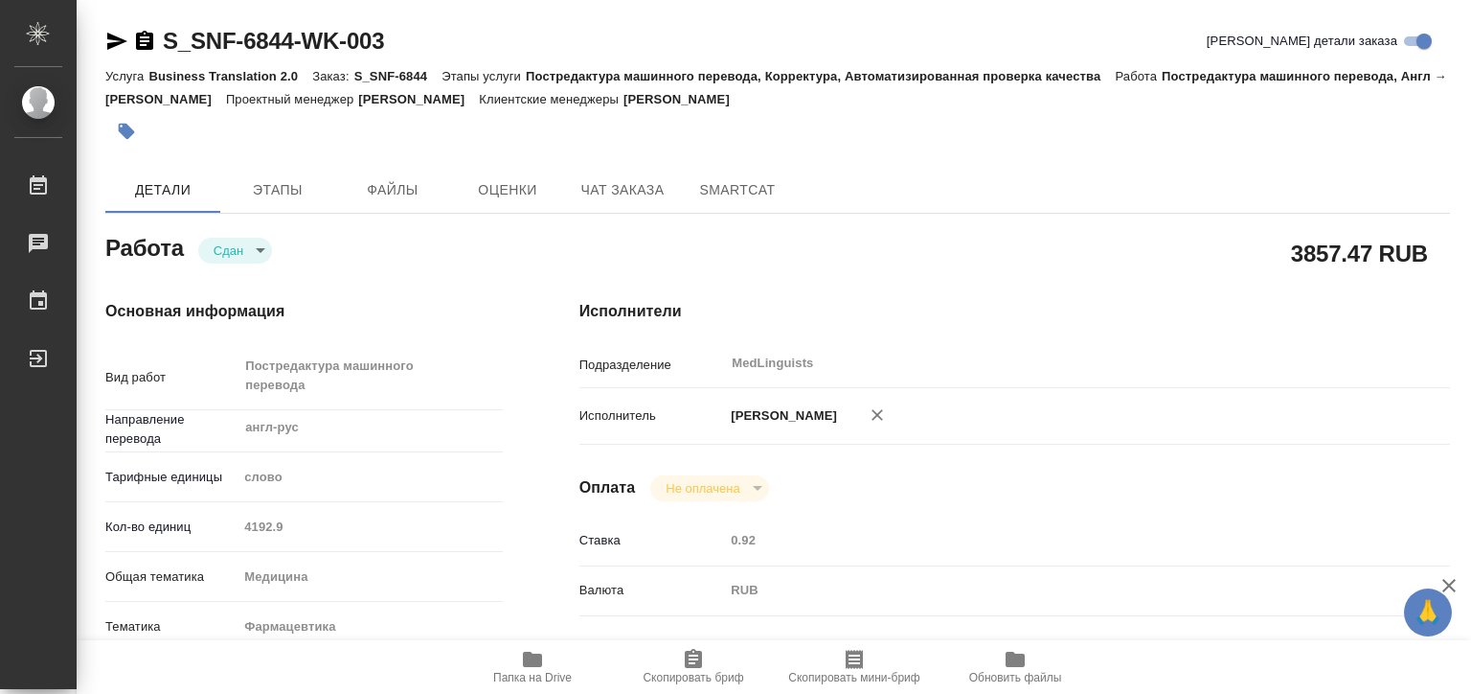
type textarea "x"
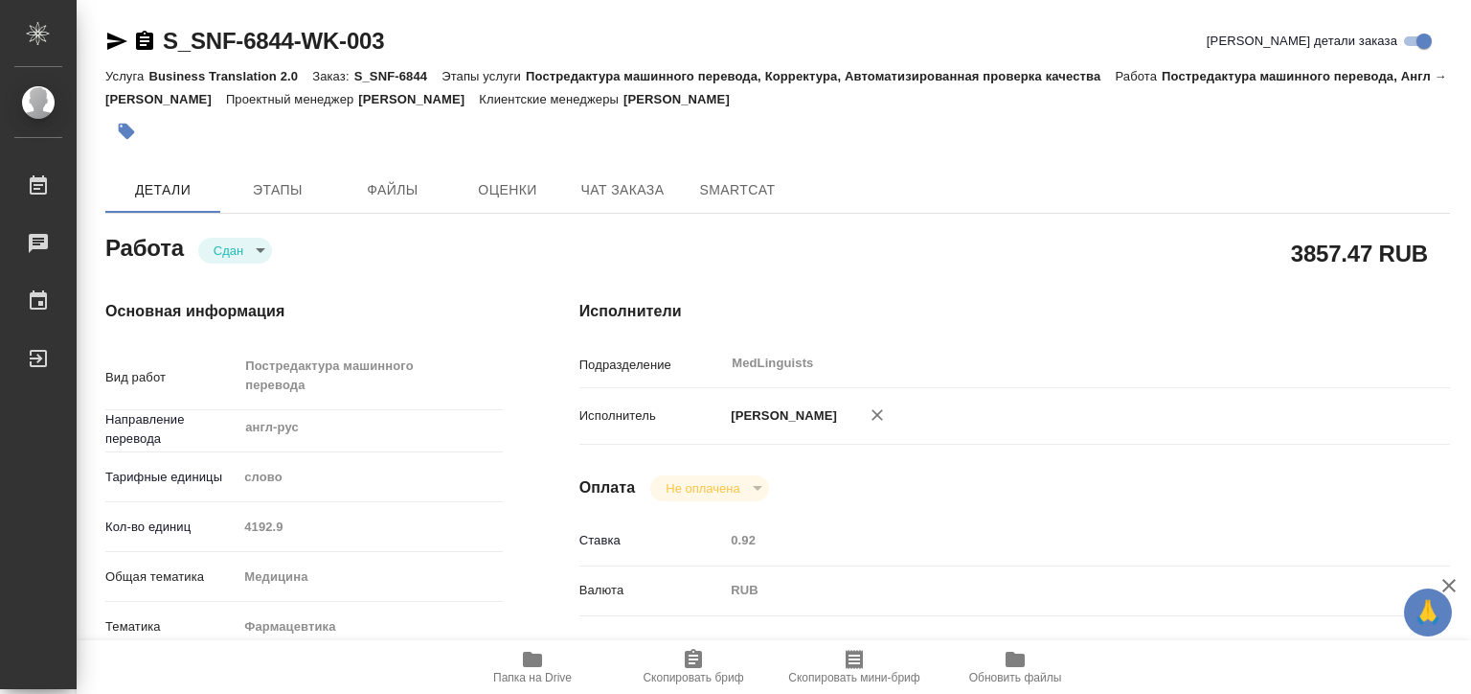
type textarea "x"
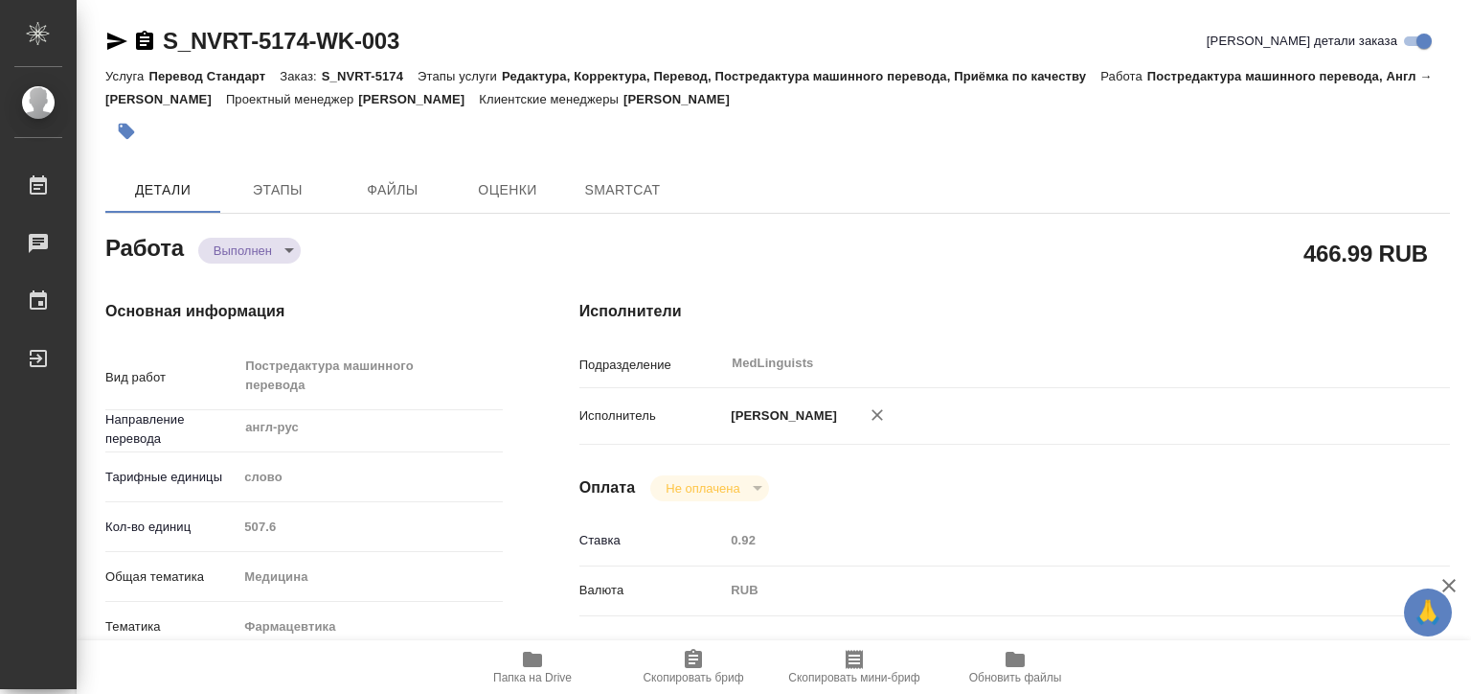
type textarea "x"
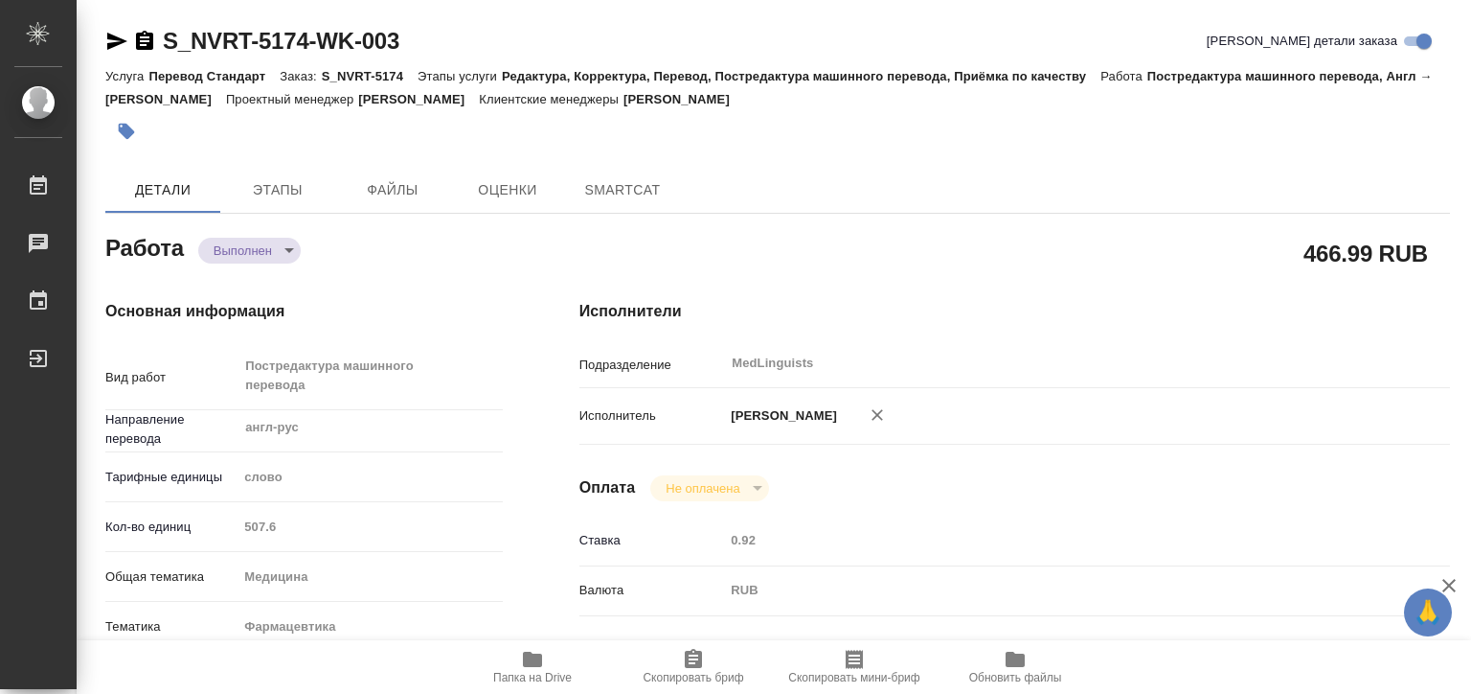
type textarea "x"
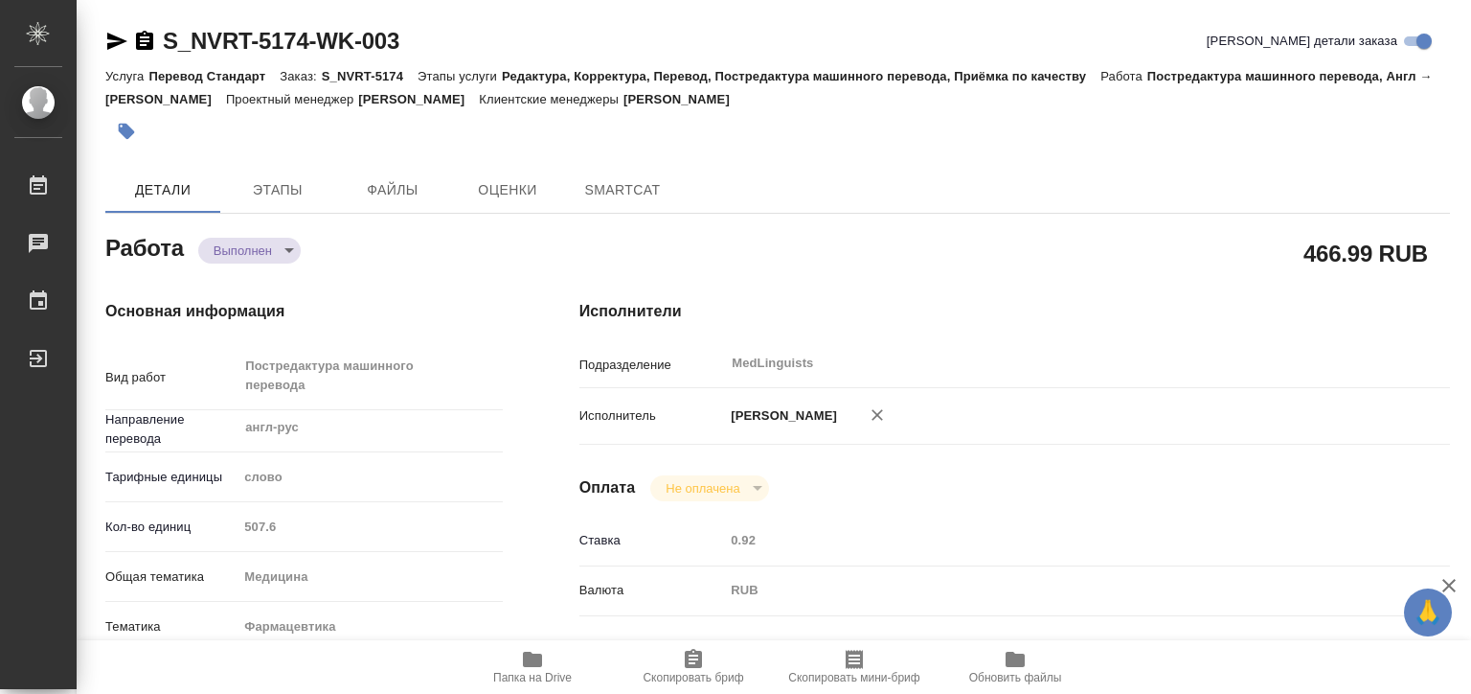
type textarea "x"
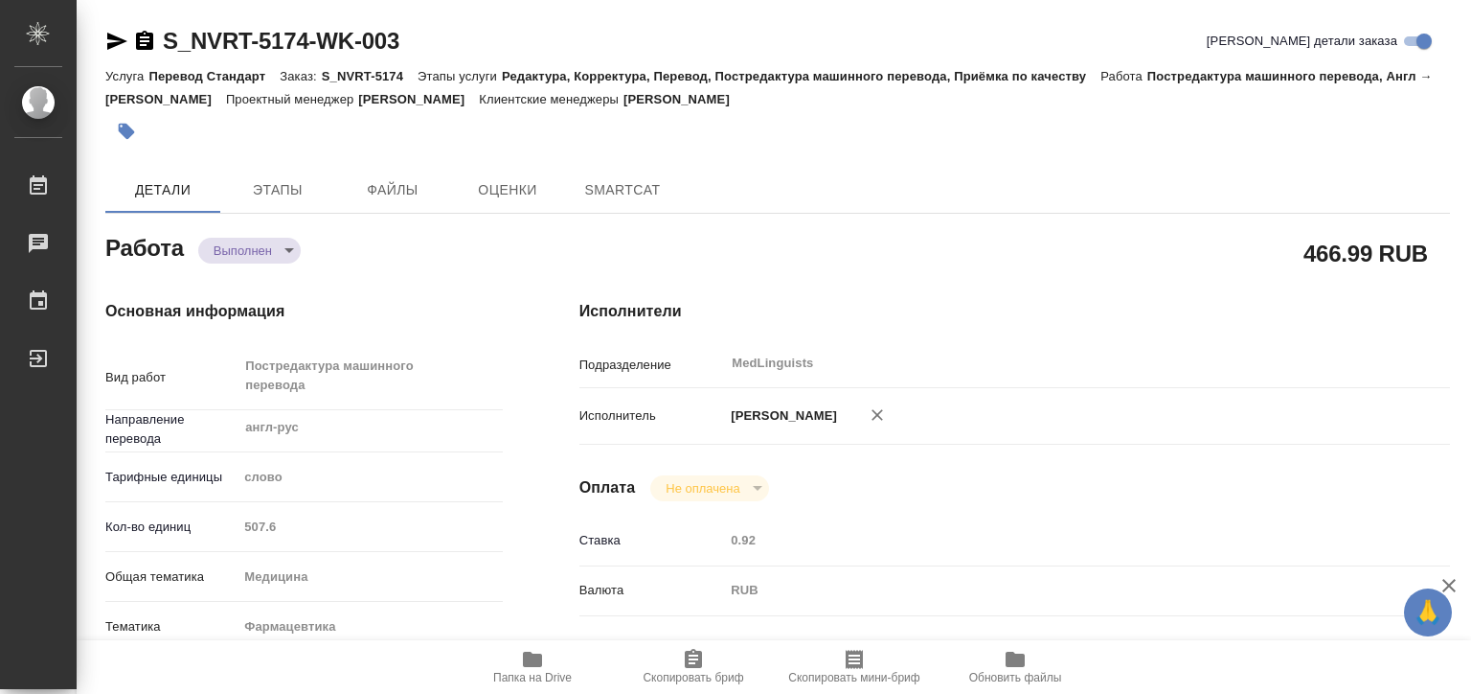
type textarea "x"
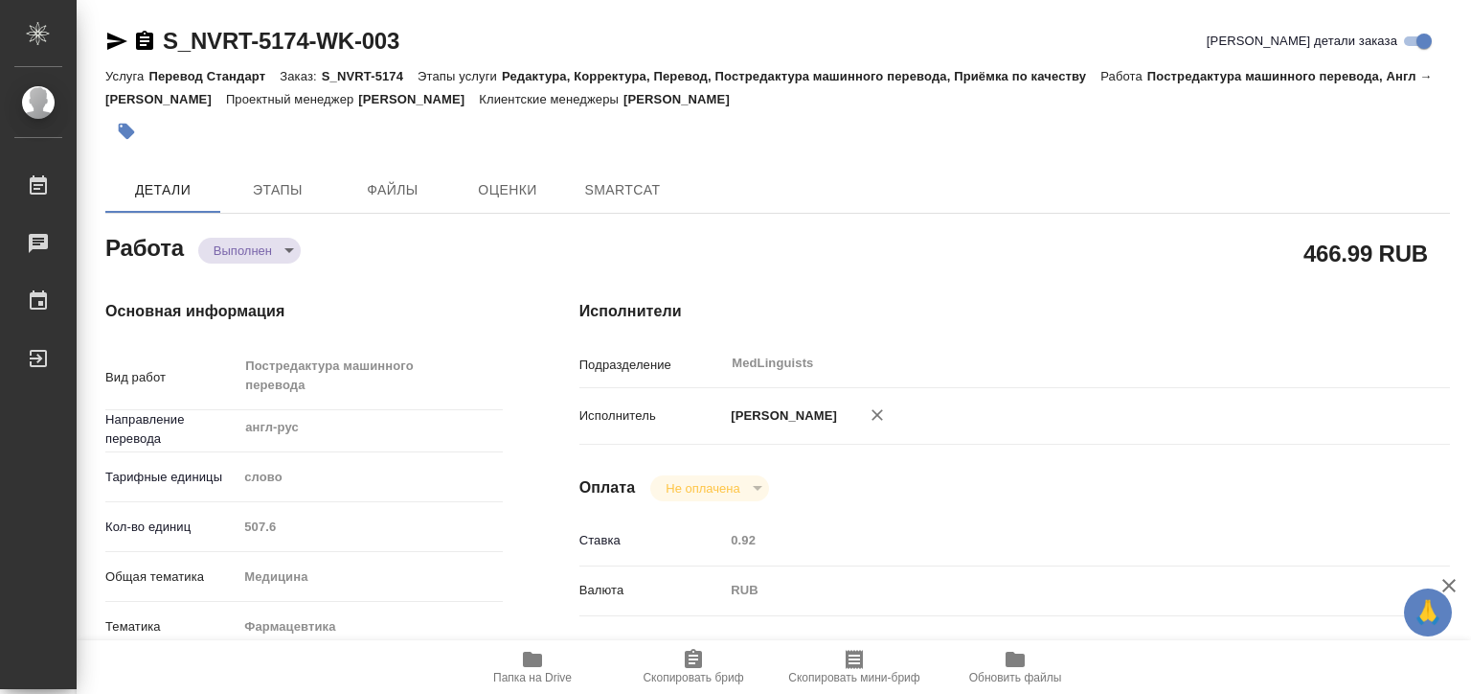
type textarea "x"
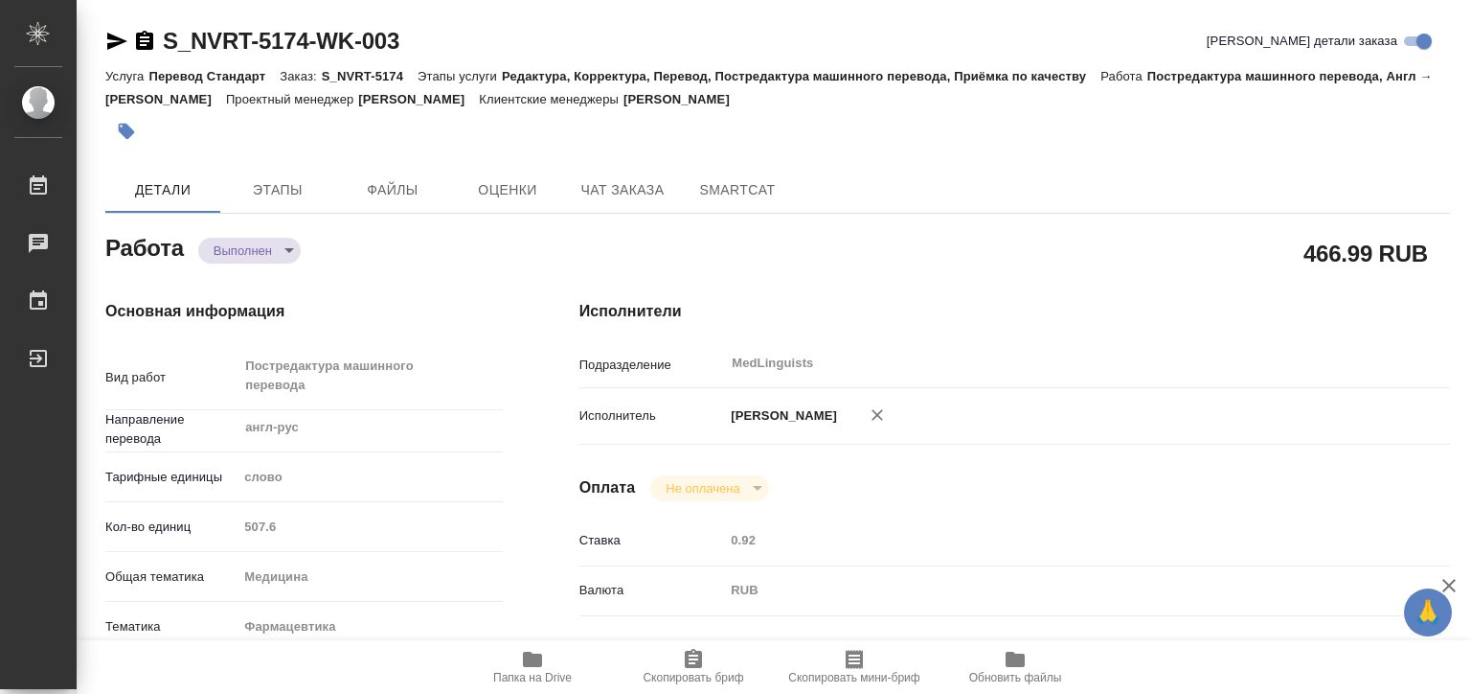
type textarea "x"
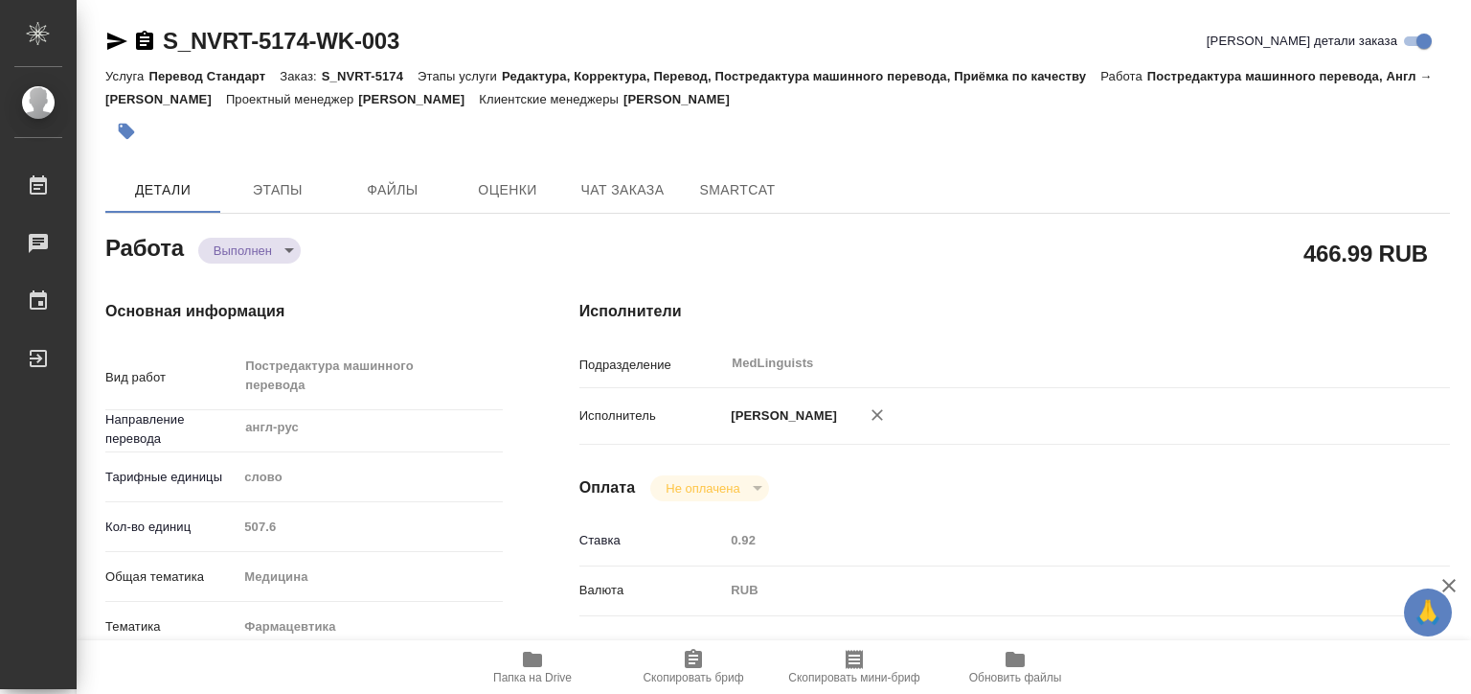
type textarea "x"
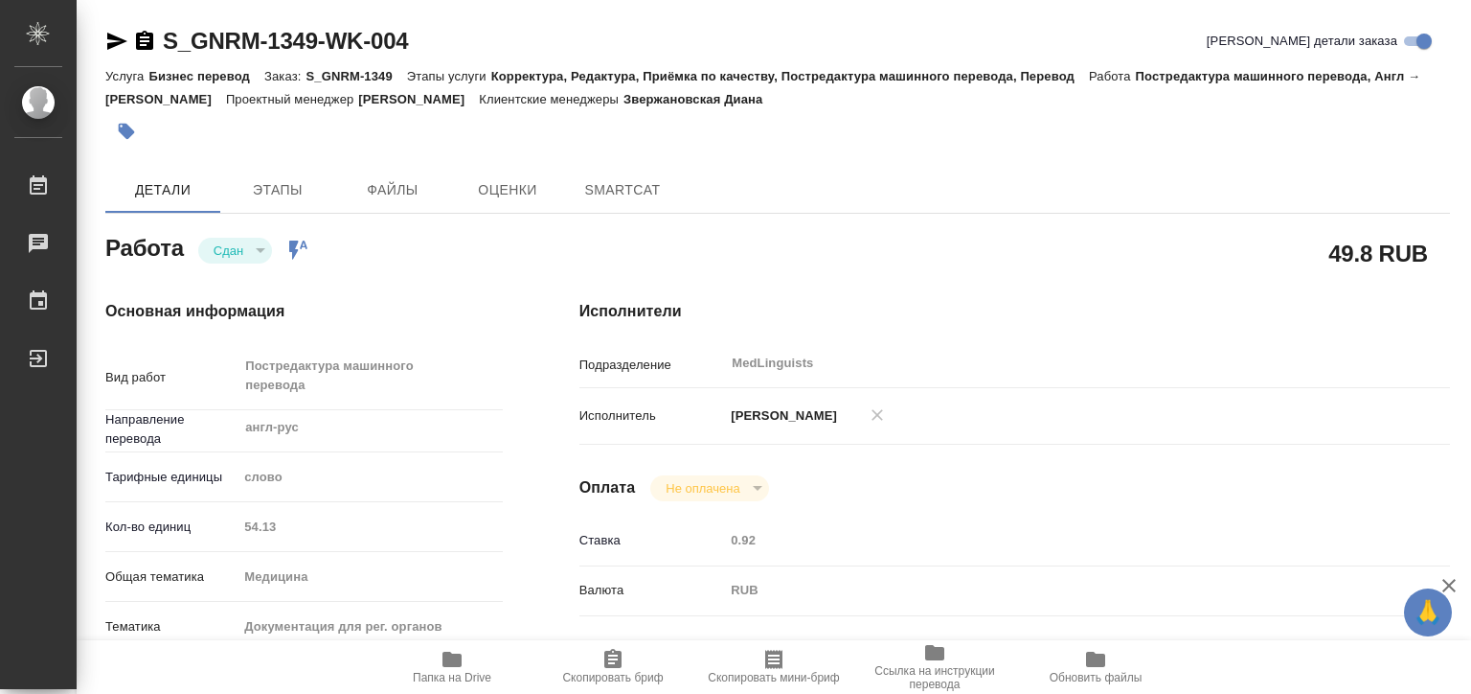
type textarea "x"
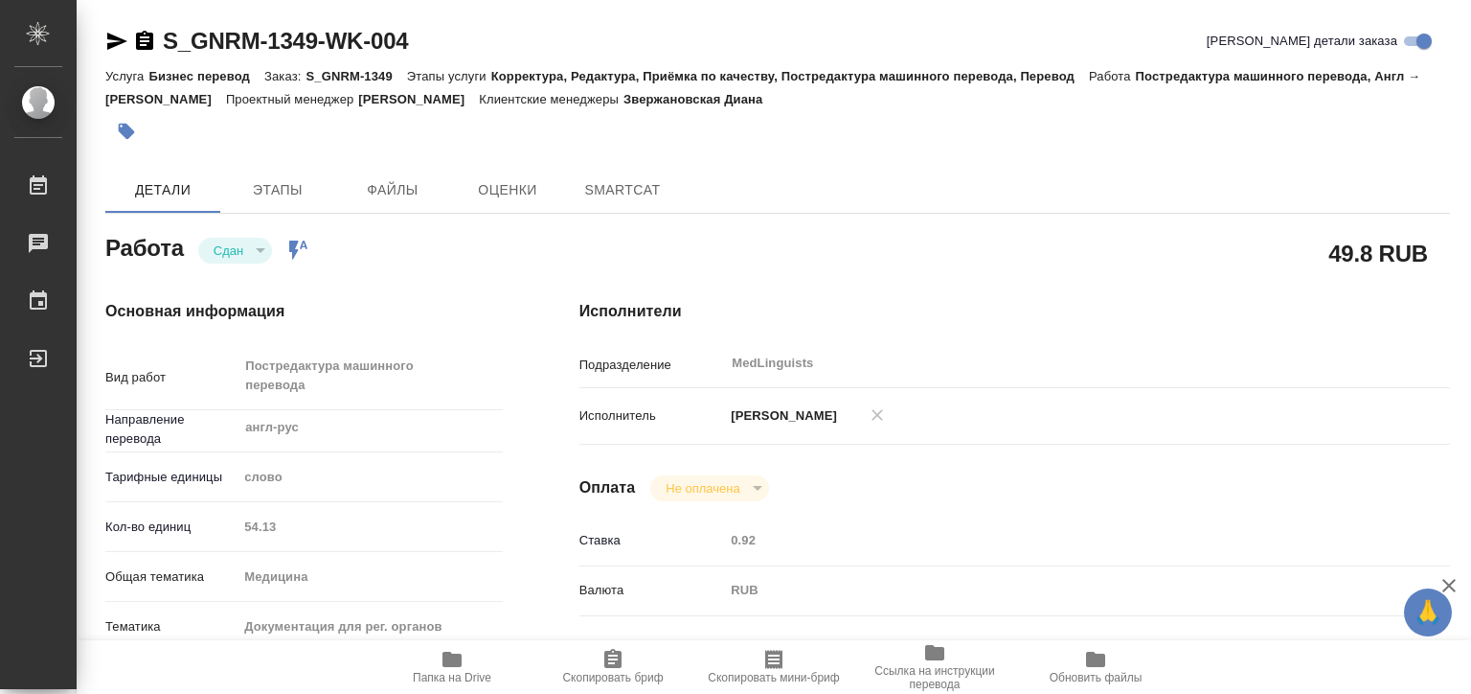
type textarea "x"
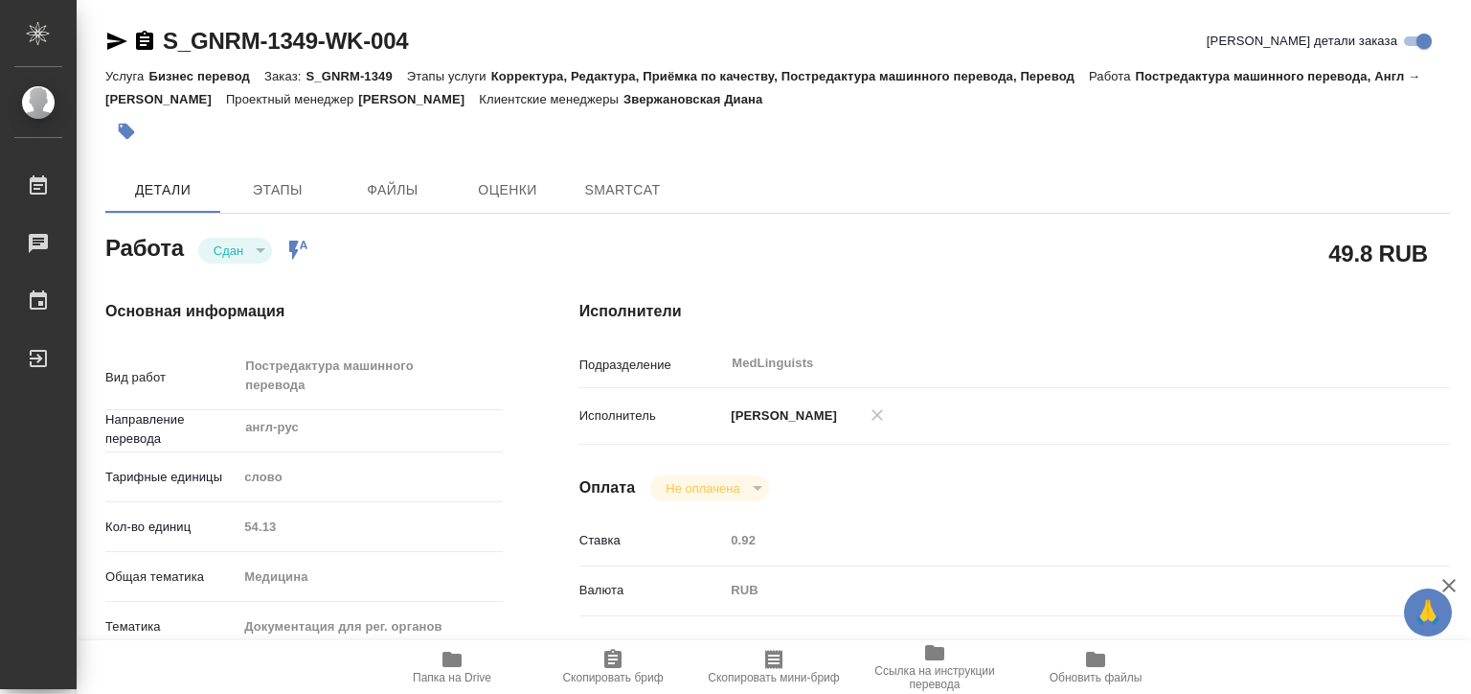
type textarea "x"
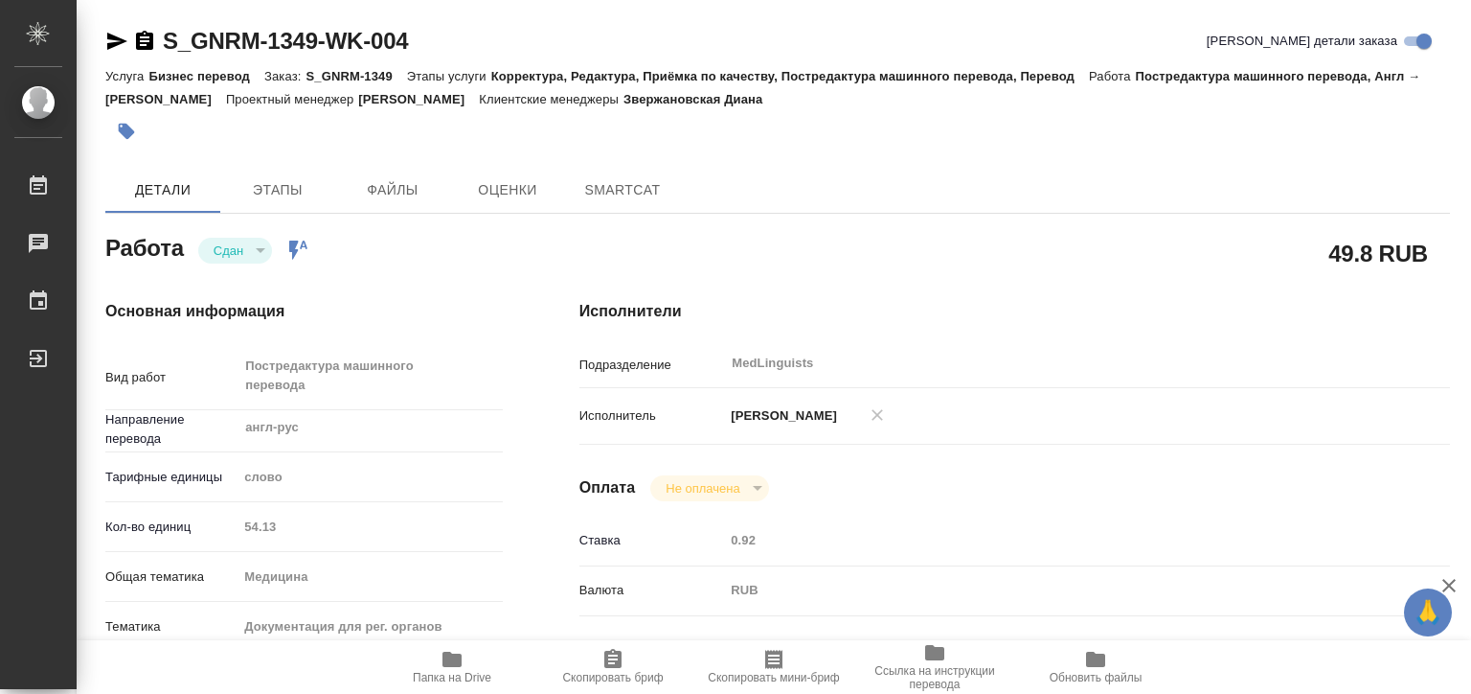
type textarea "x"
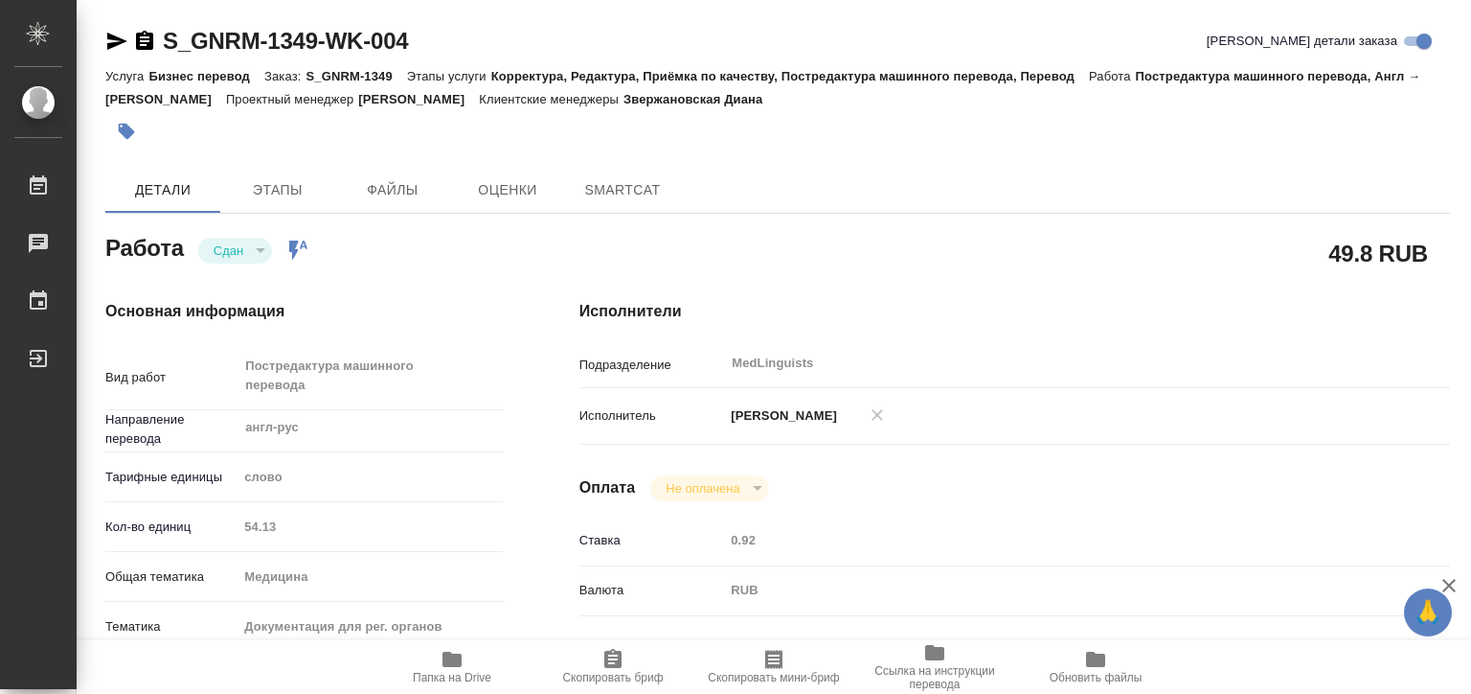
type textarea "x"
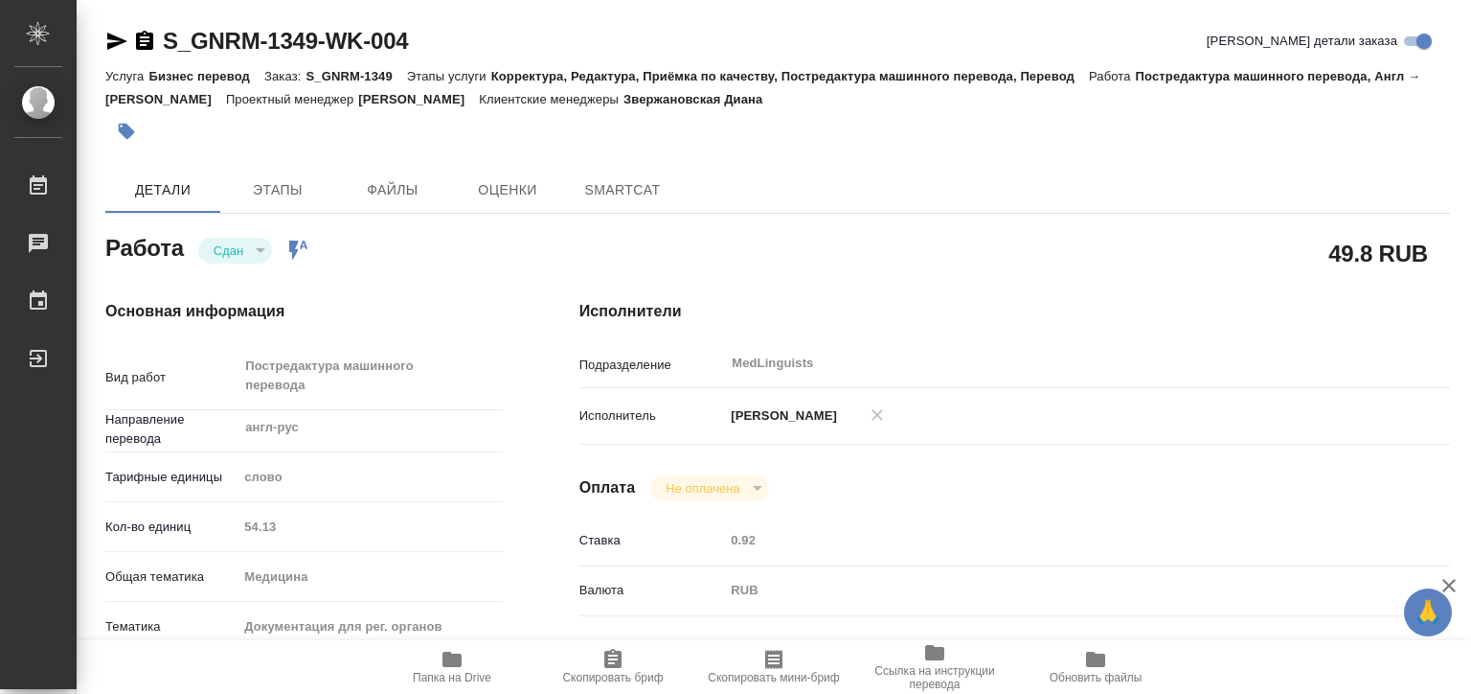
type textarea "x"
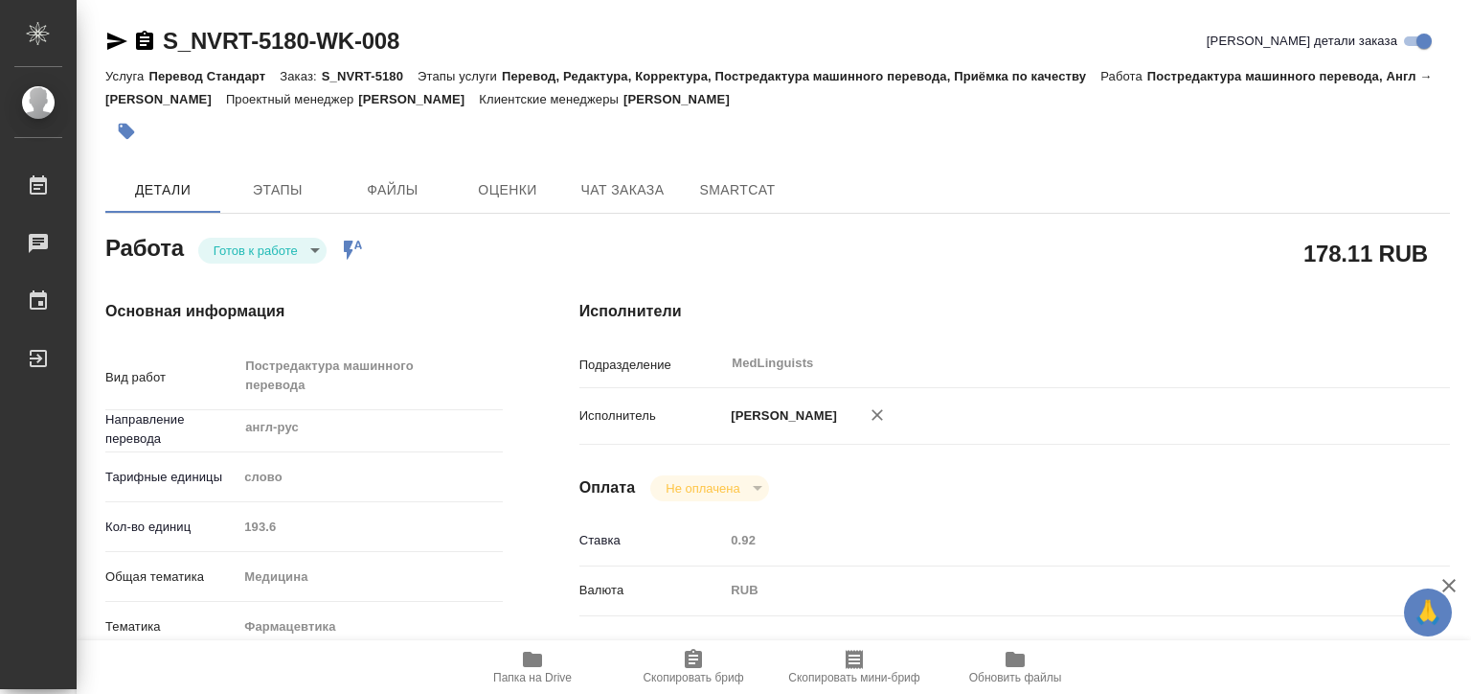
type textarea "x"
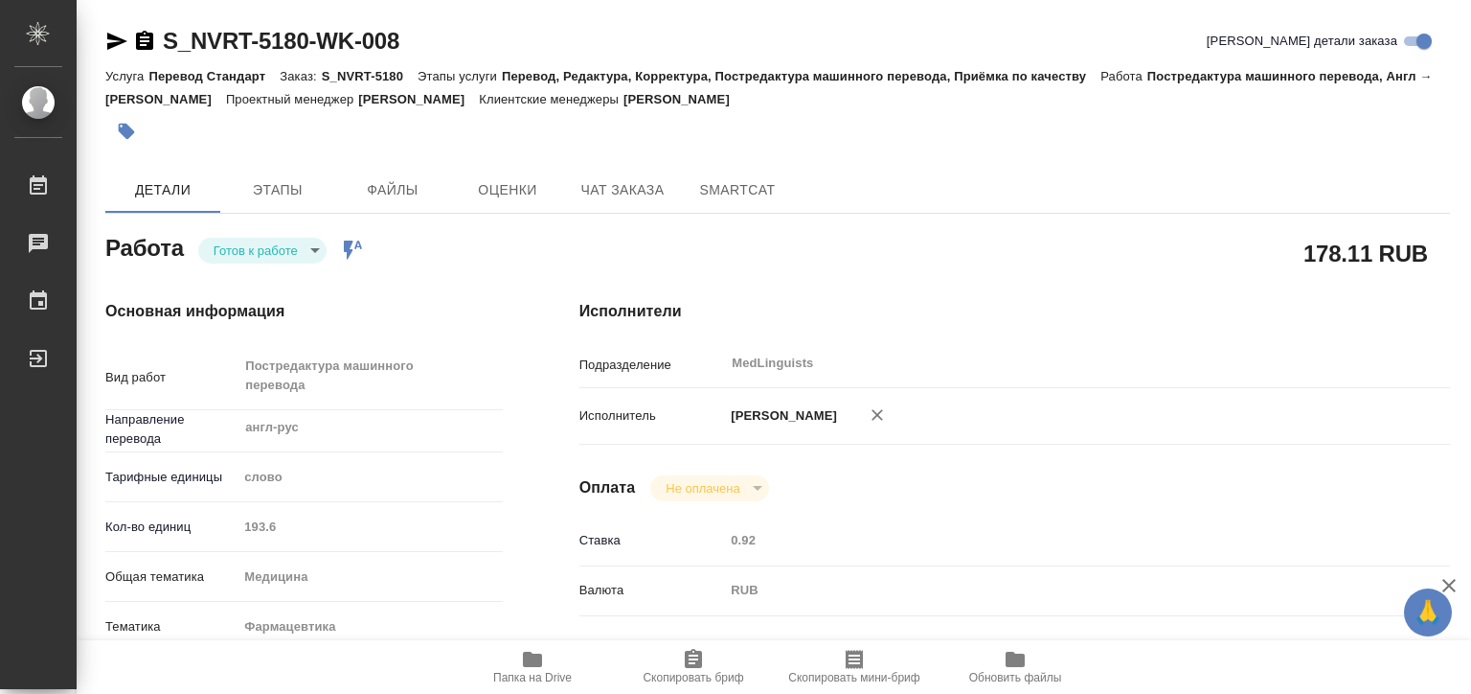
type textarea "x"
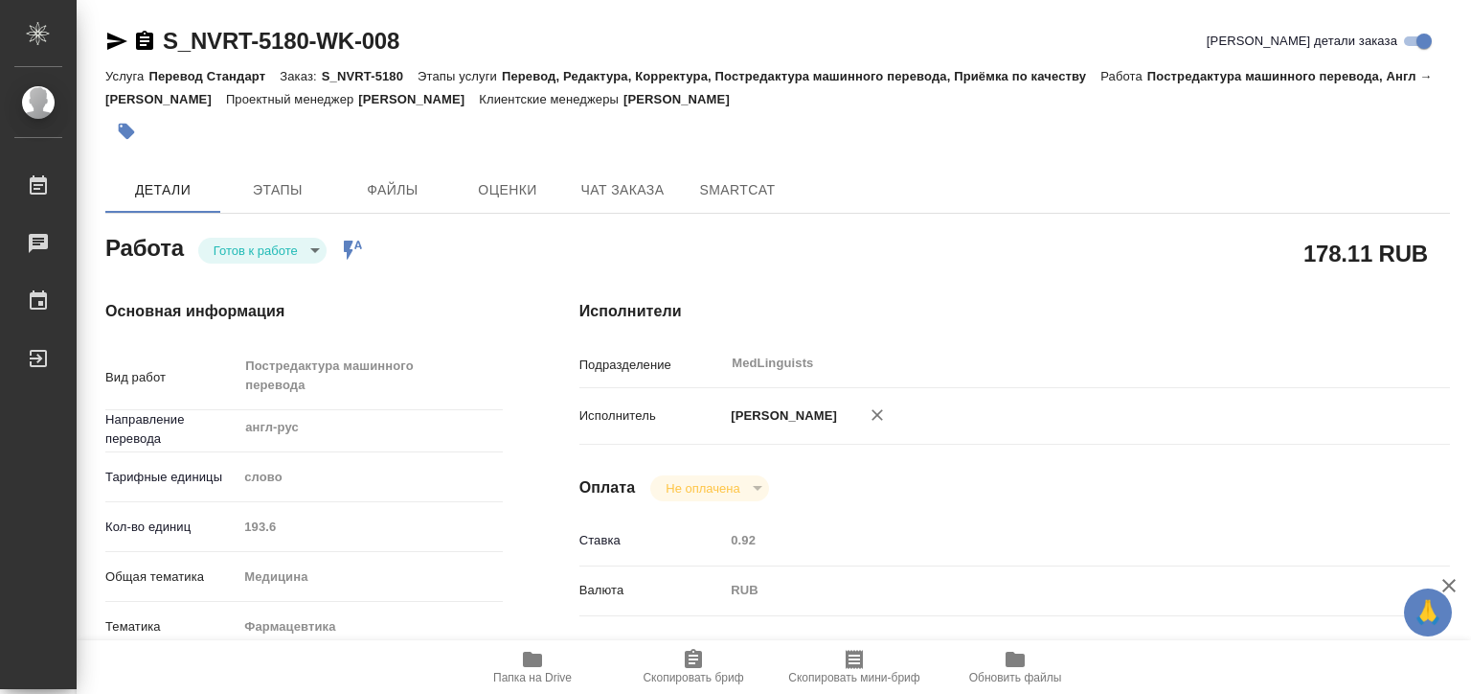
type textarea "x"
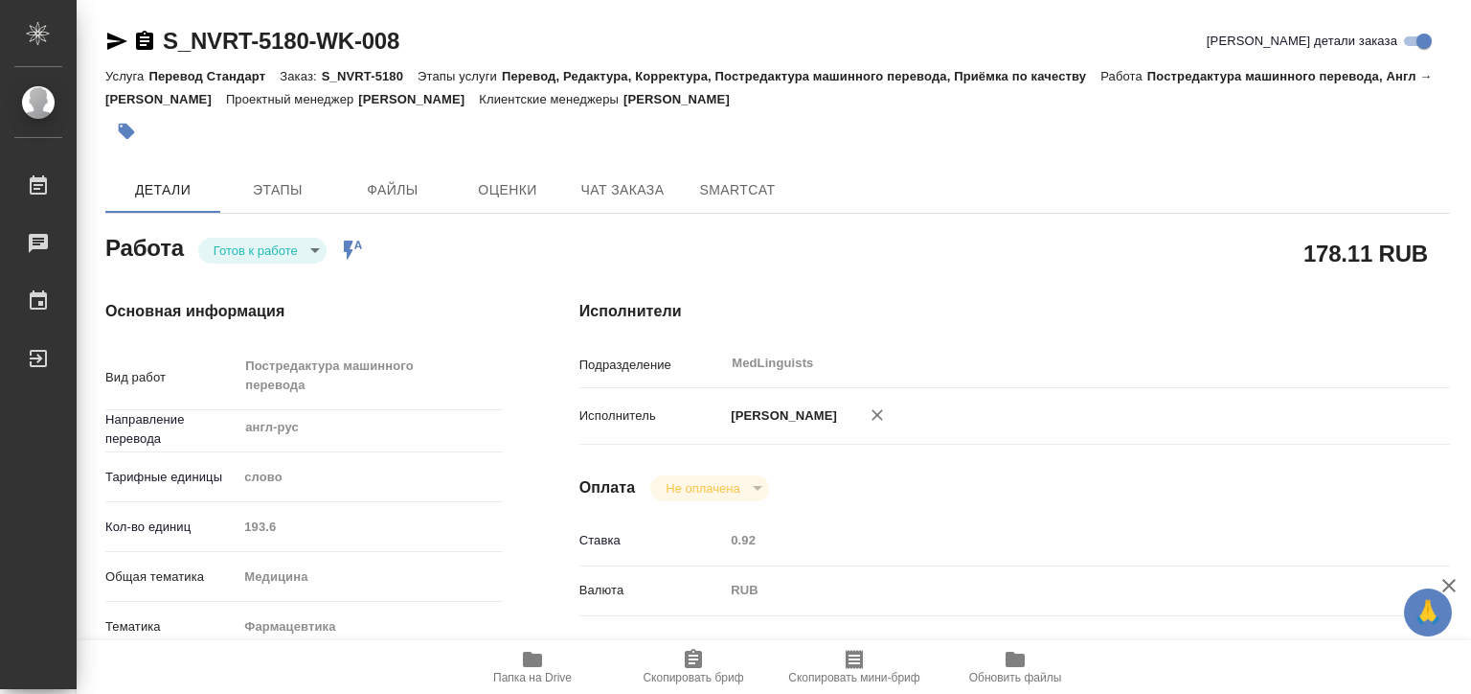
type textarea "x"
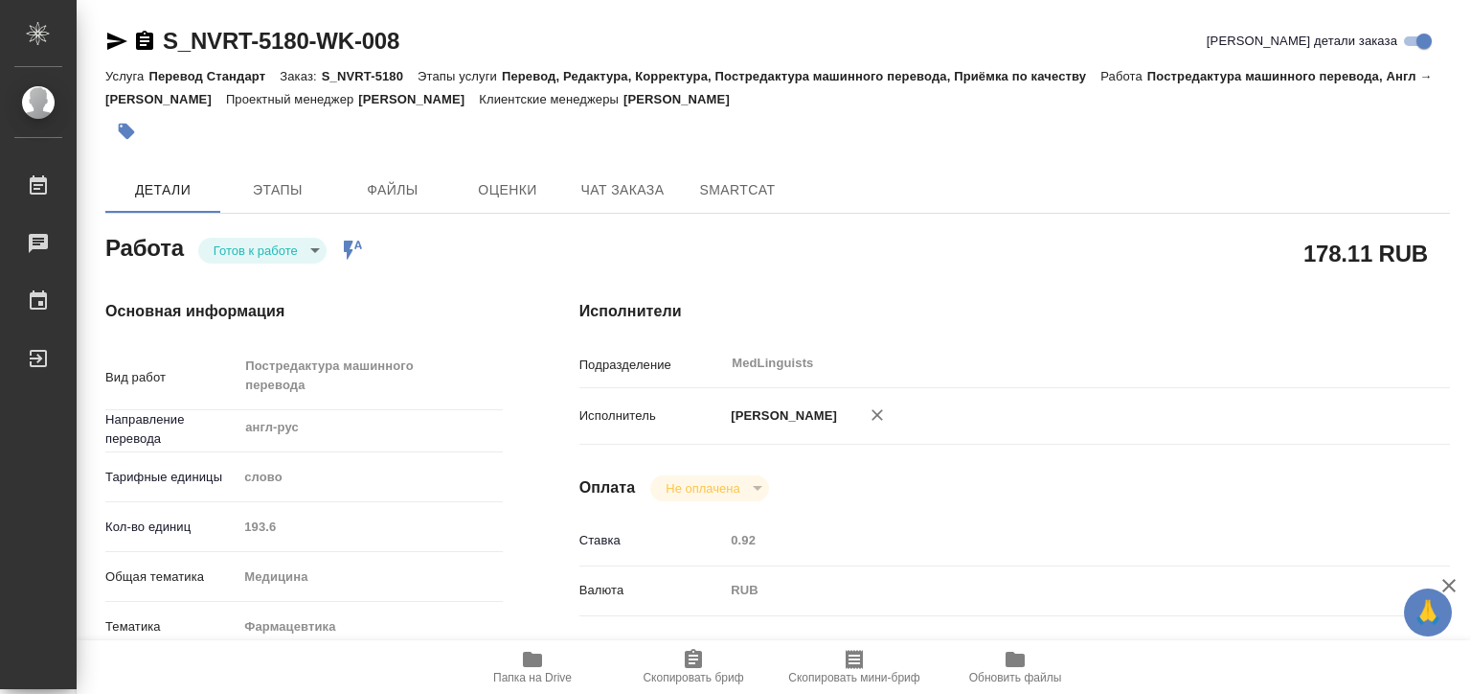
type textarea "x"
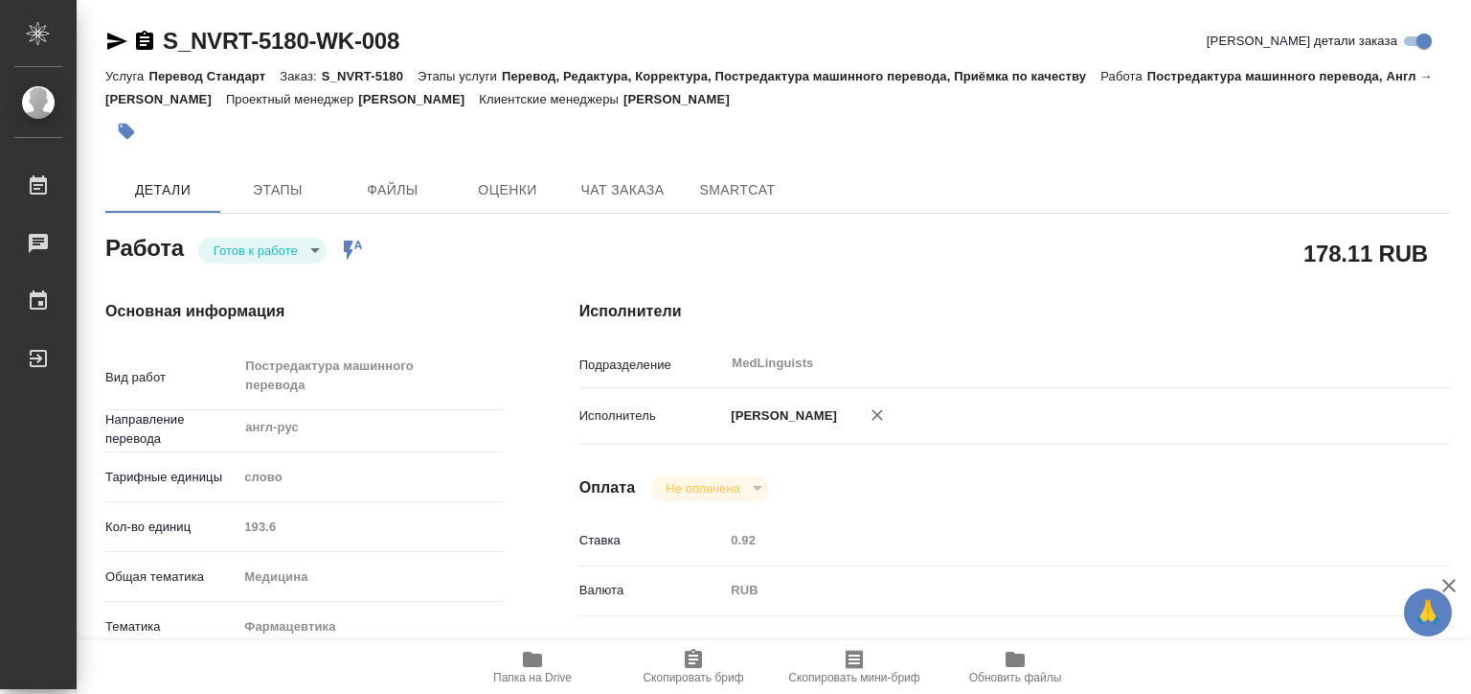
type textarea "x"
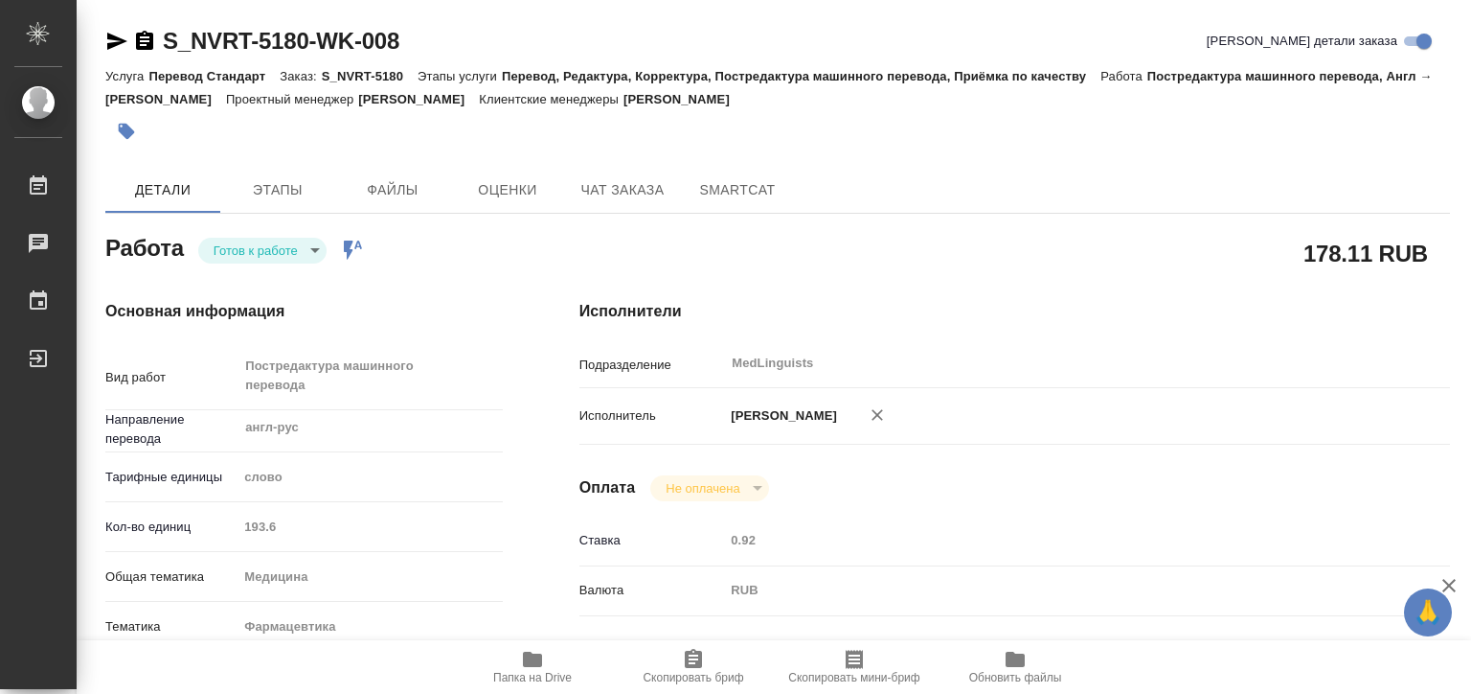
type textarea "x"
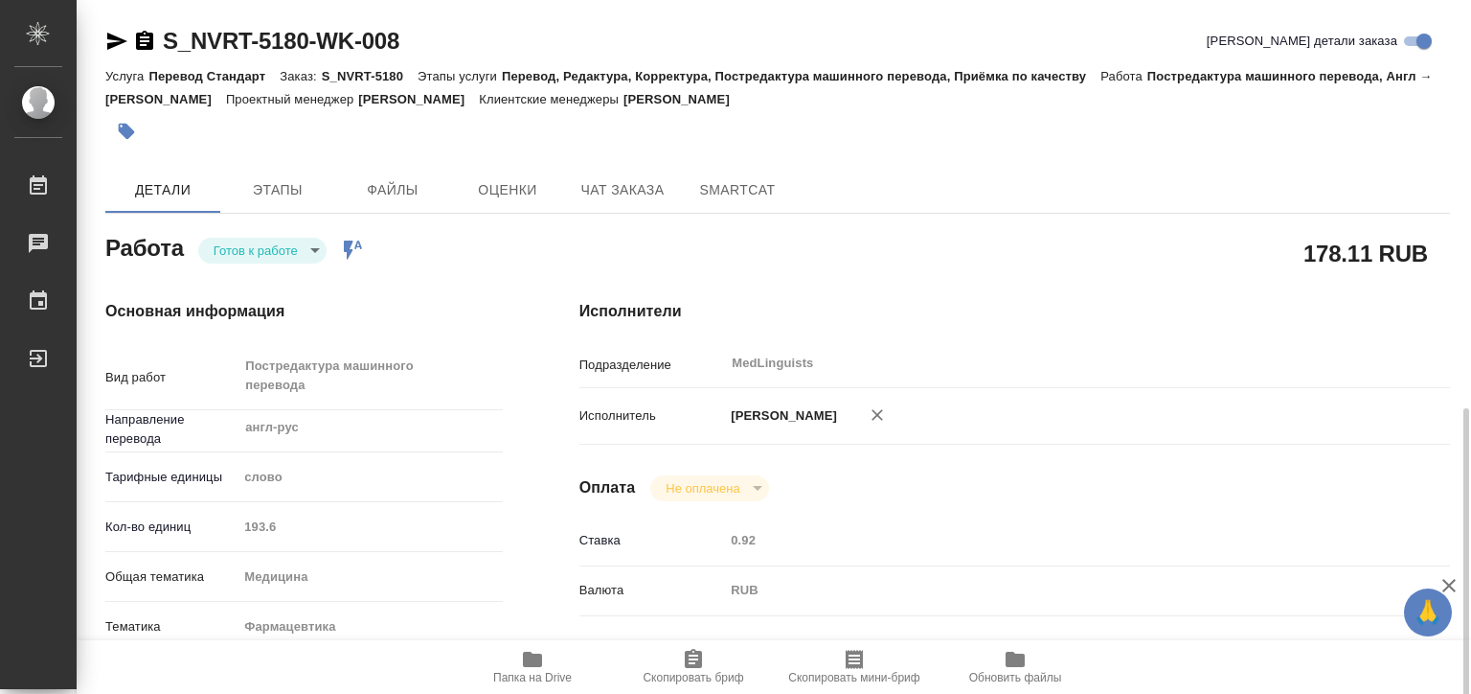
scroll to position [383, 0]
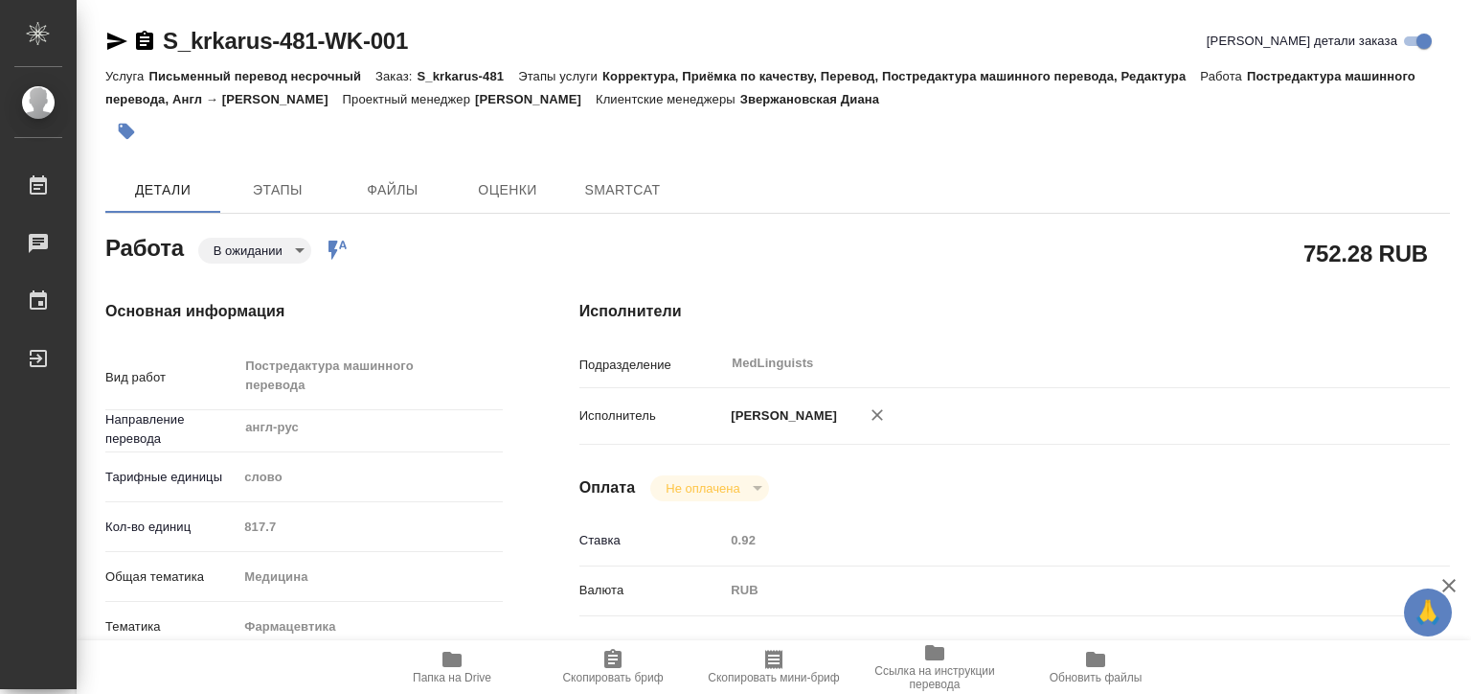
type textarea "x"
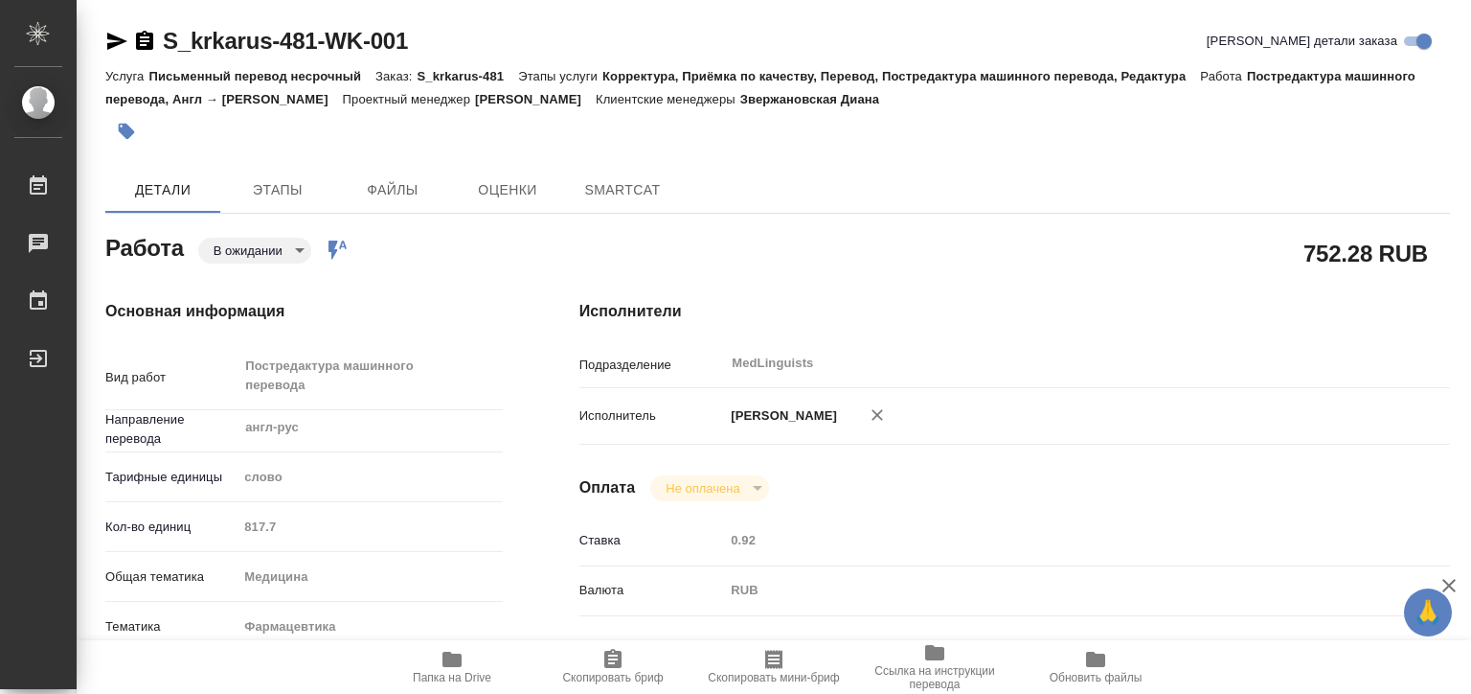
type textarea "x"
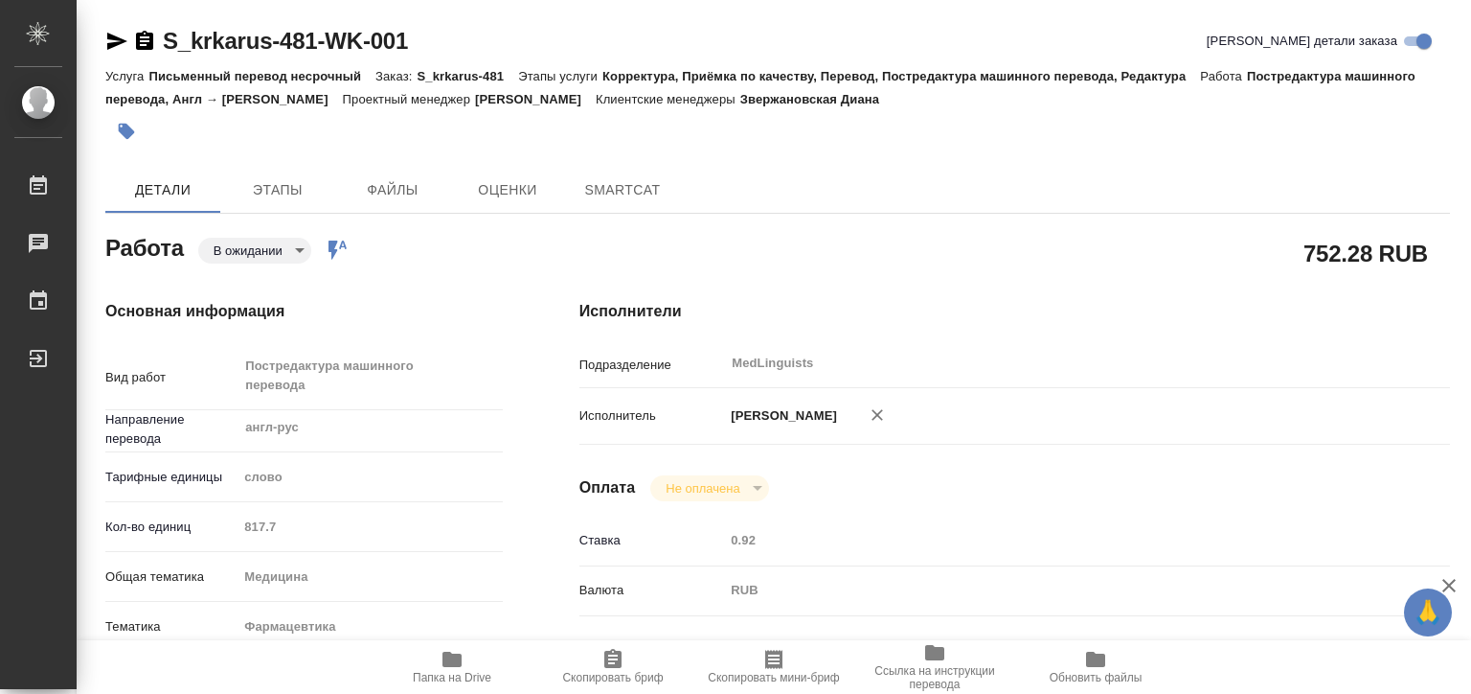
type textarea "x"
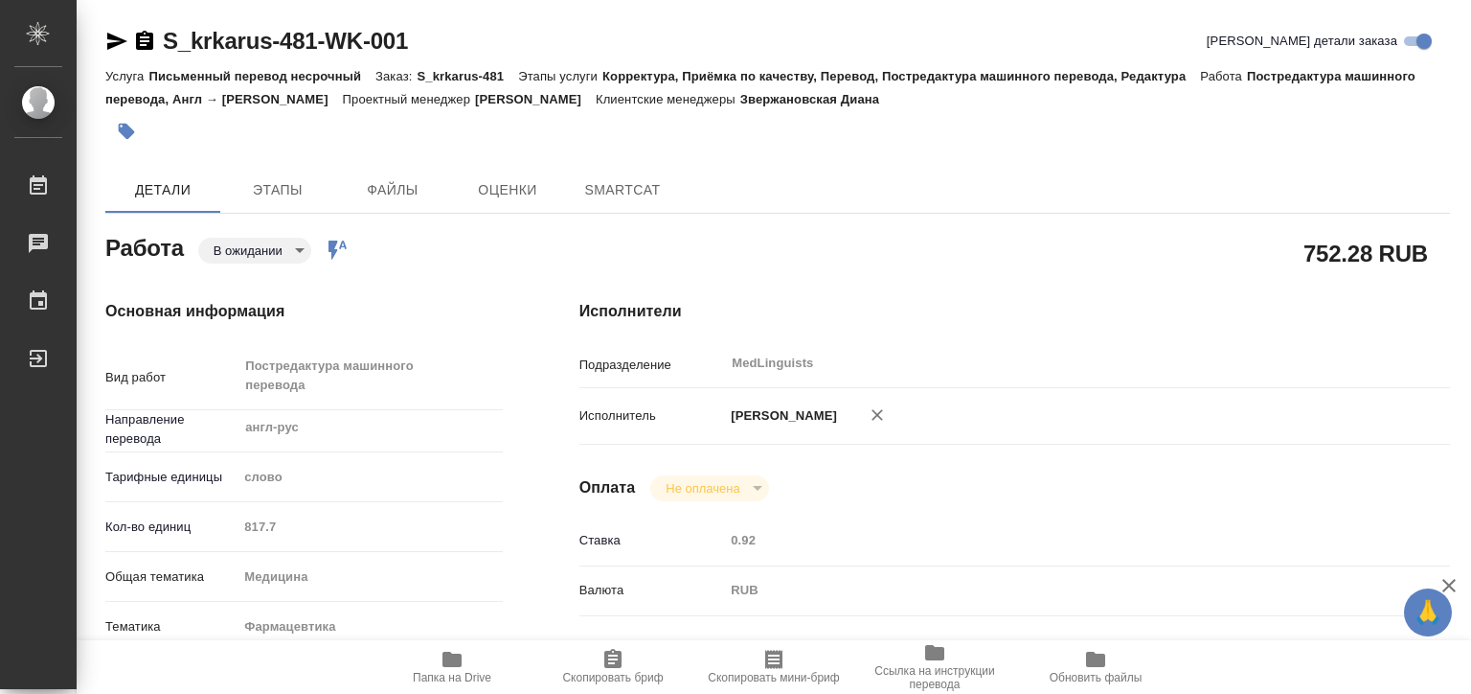
type textarea "x"
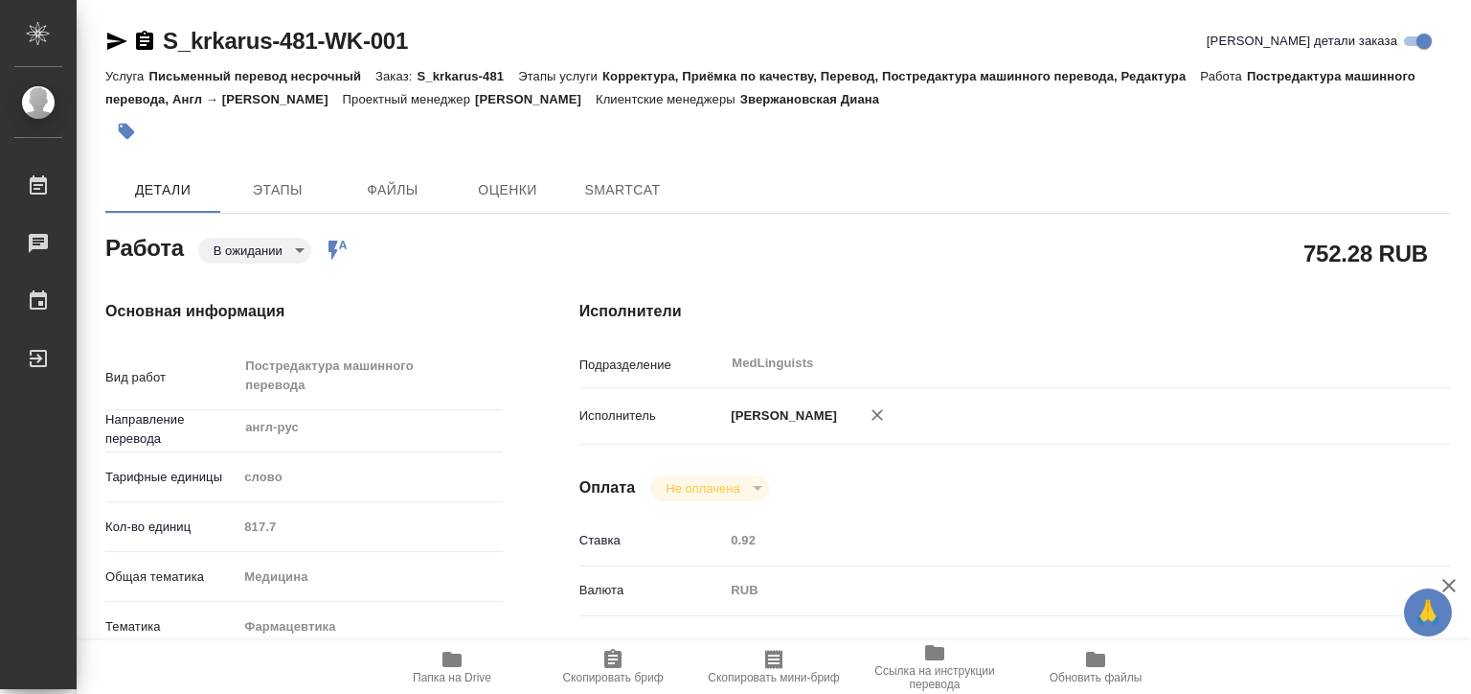
type textarea "x"
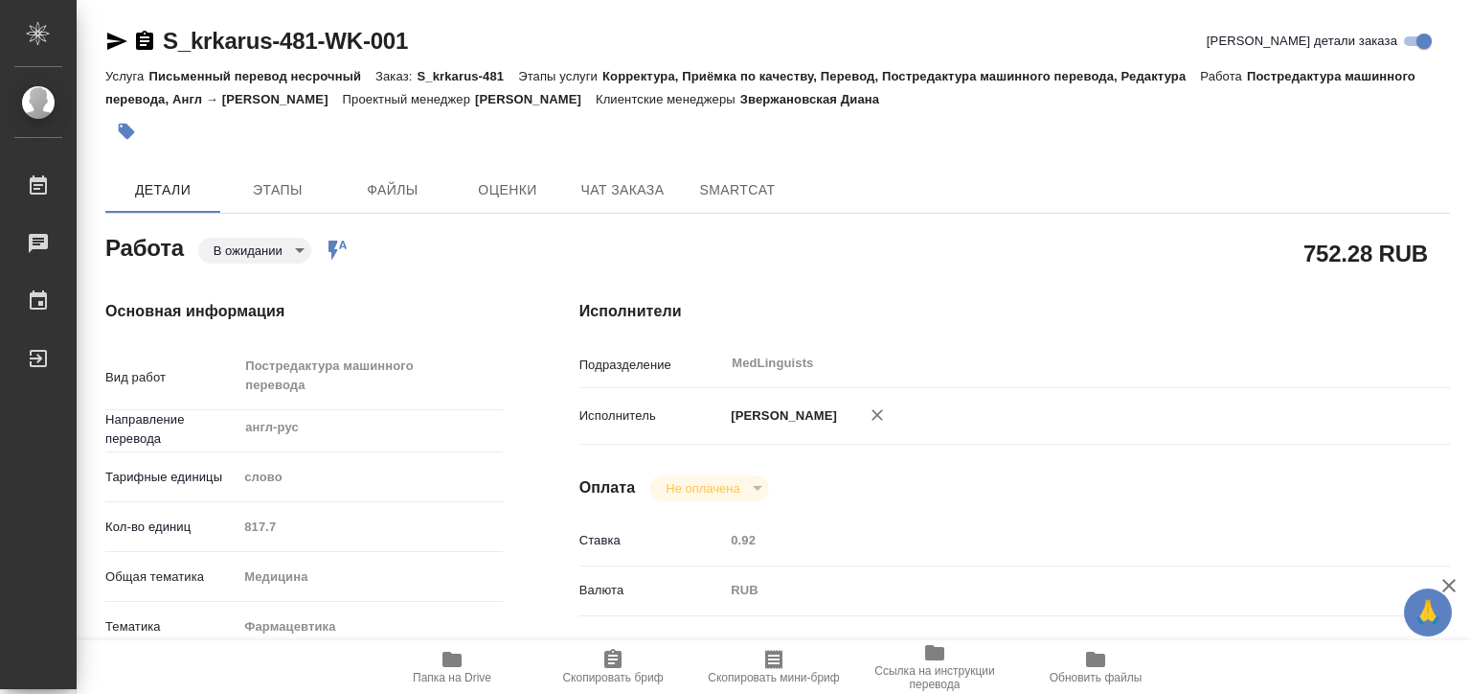
type textarea "x"
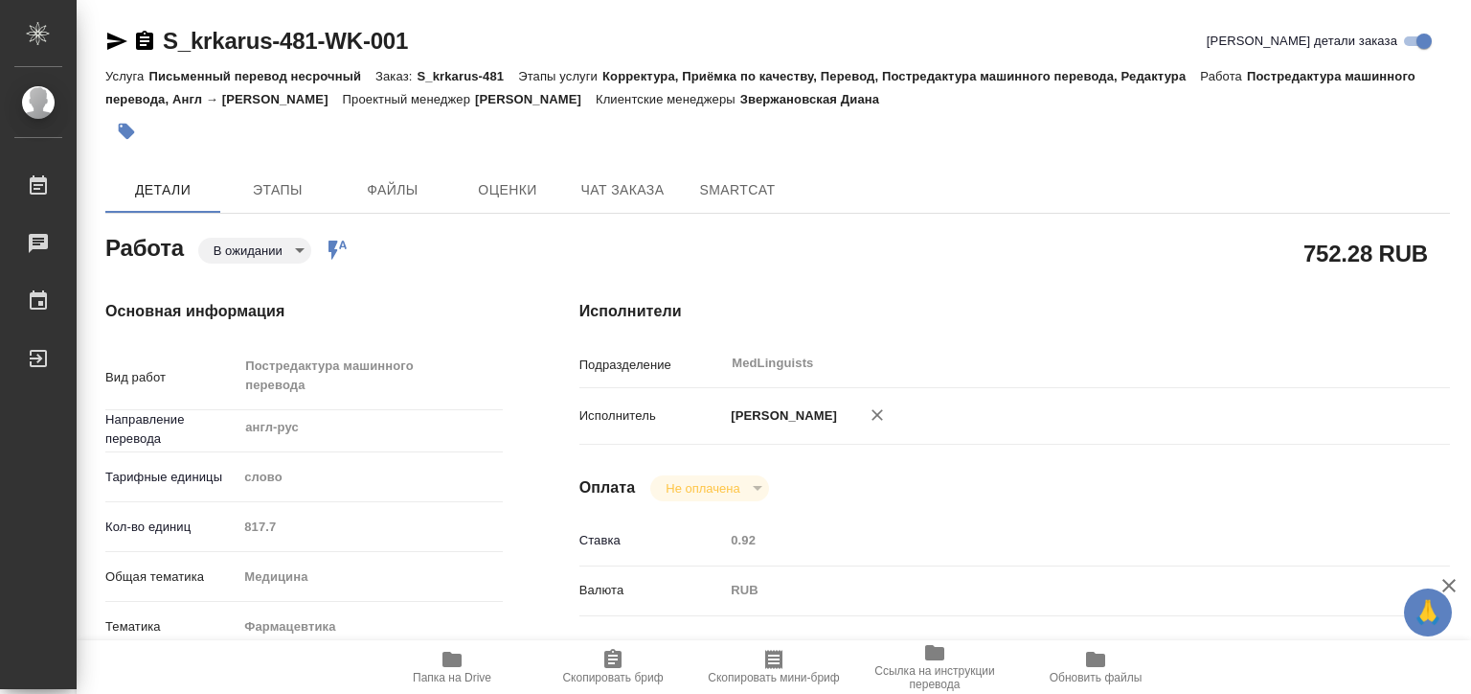
type textarea "x"
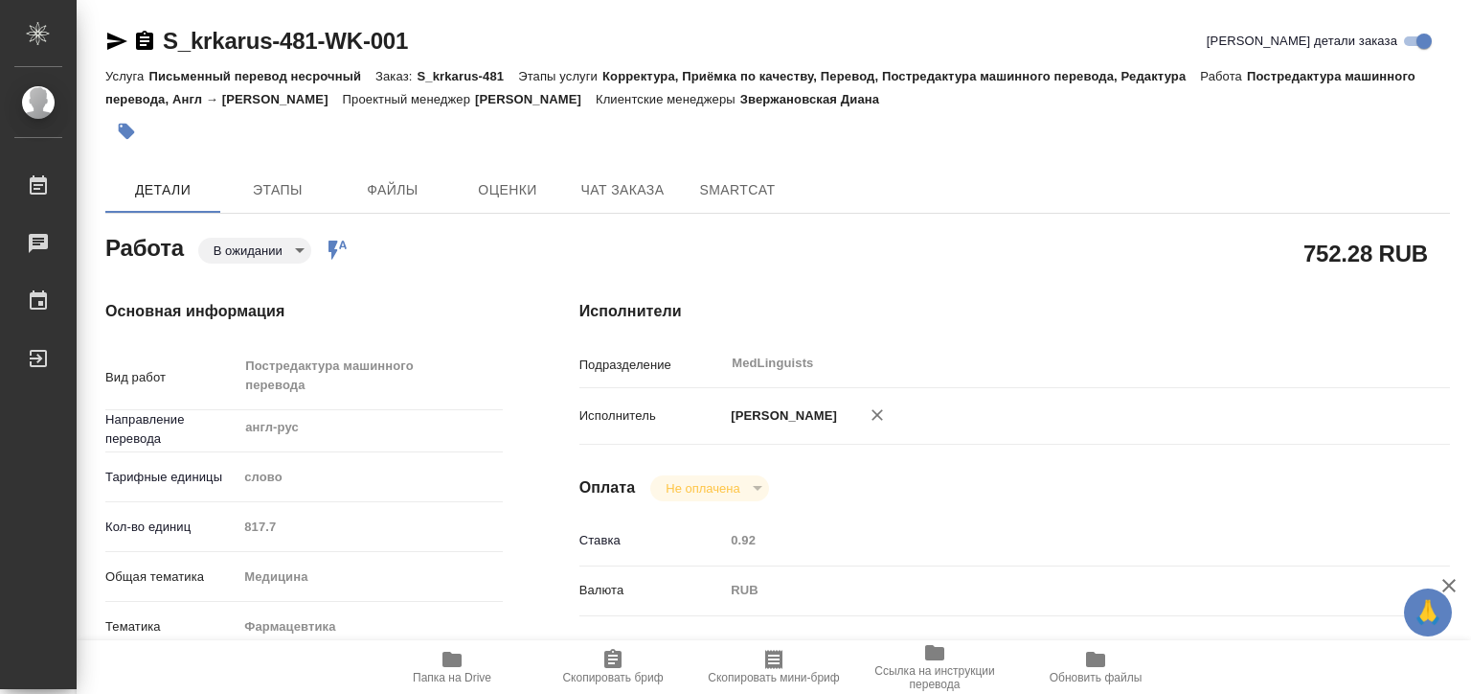
type textarea "x"
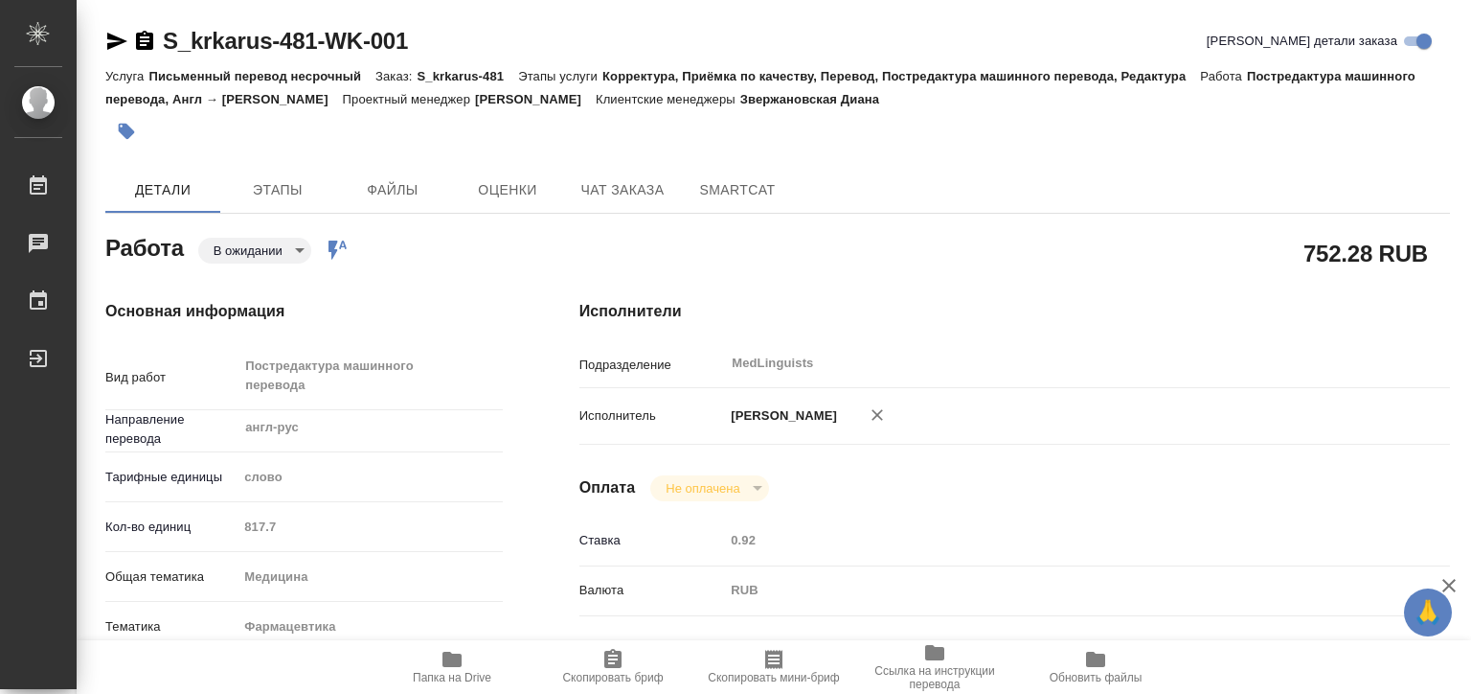
type textarea "x"
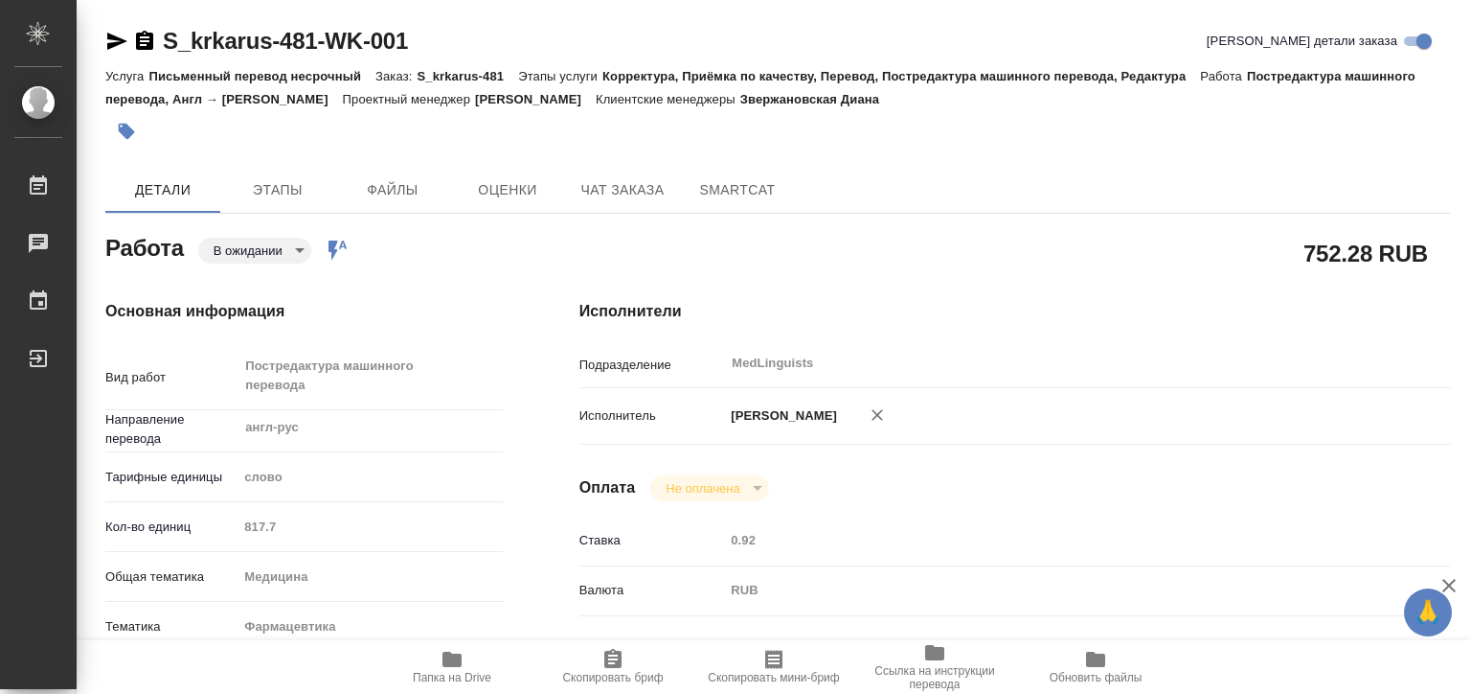
type textarea "x"
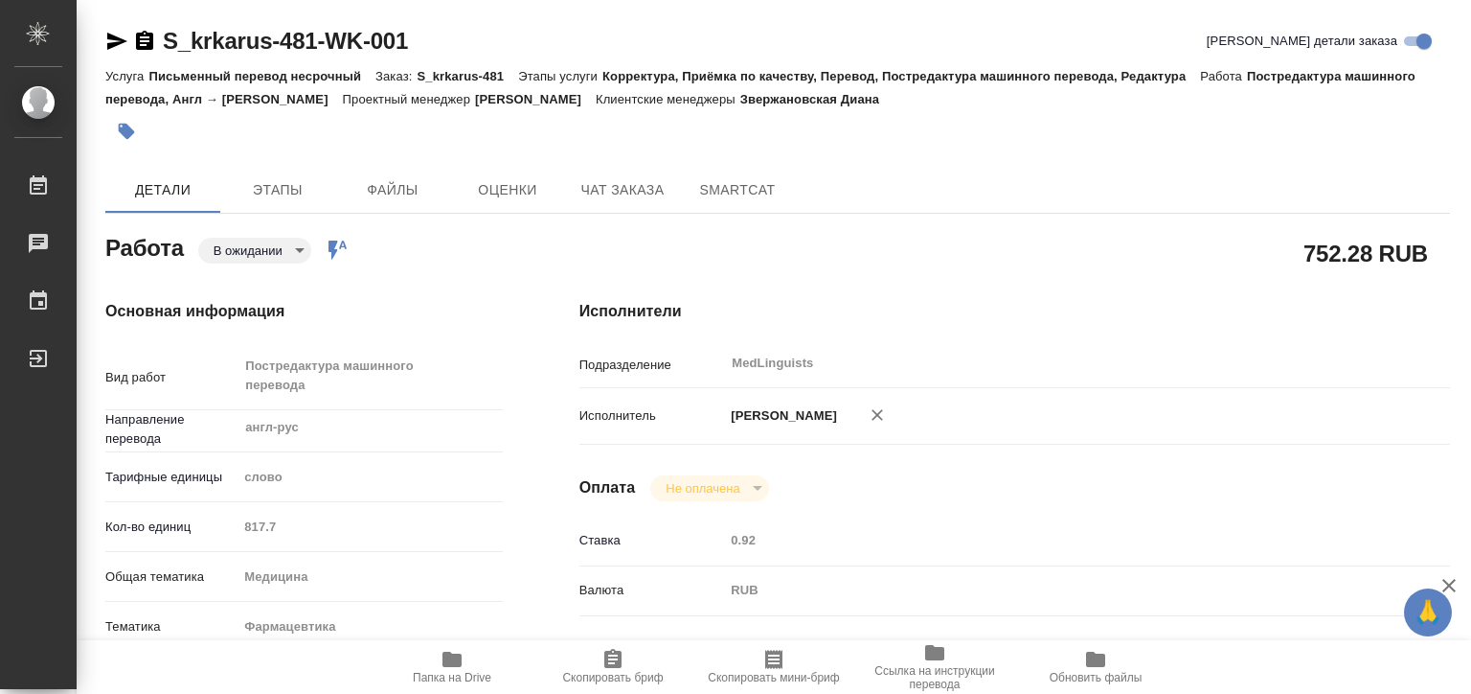
type textarea "x"
